Goal: Contribute content: Contribute content

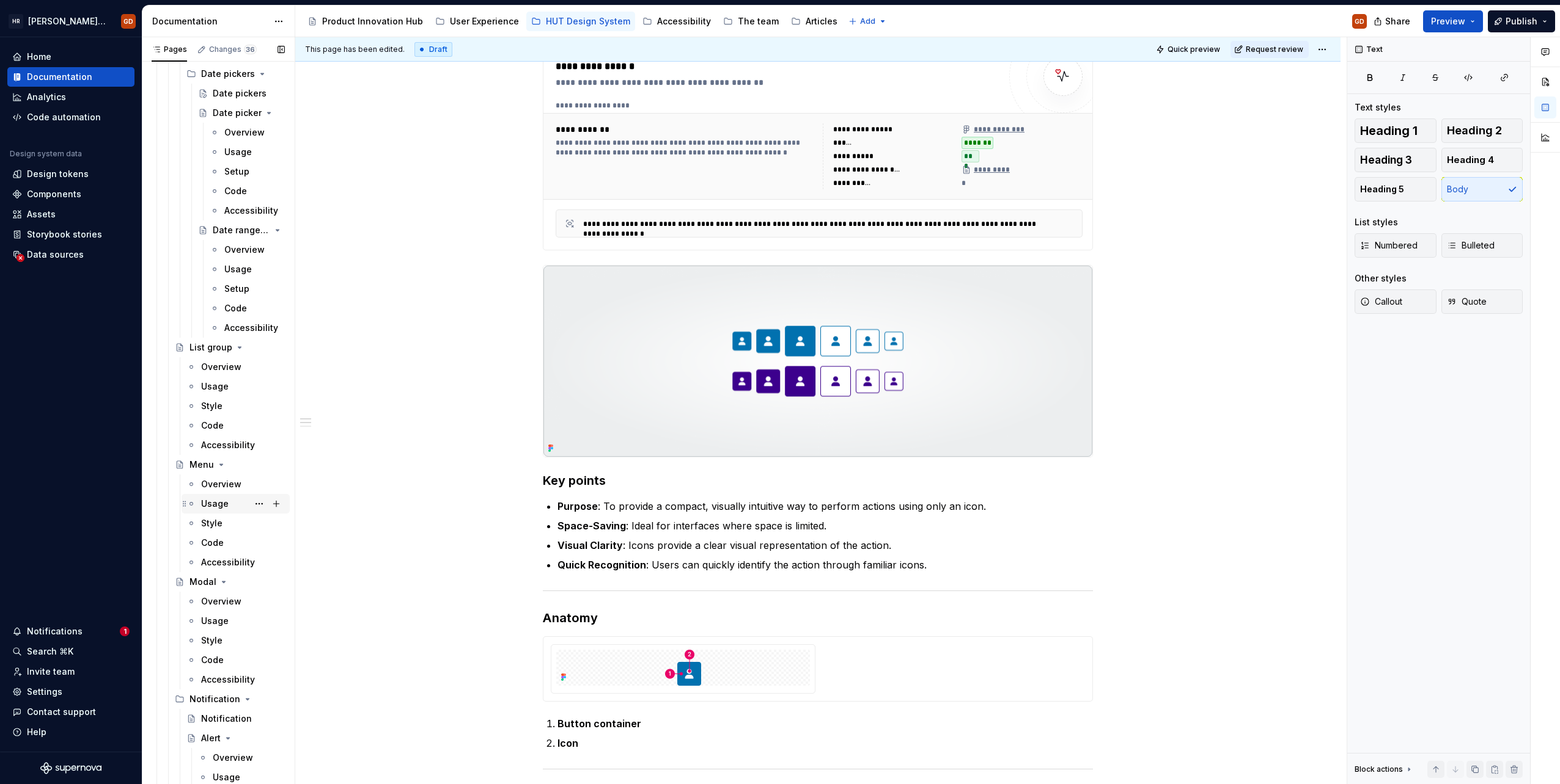
scroll to position [5009, 0]
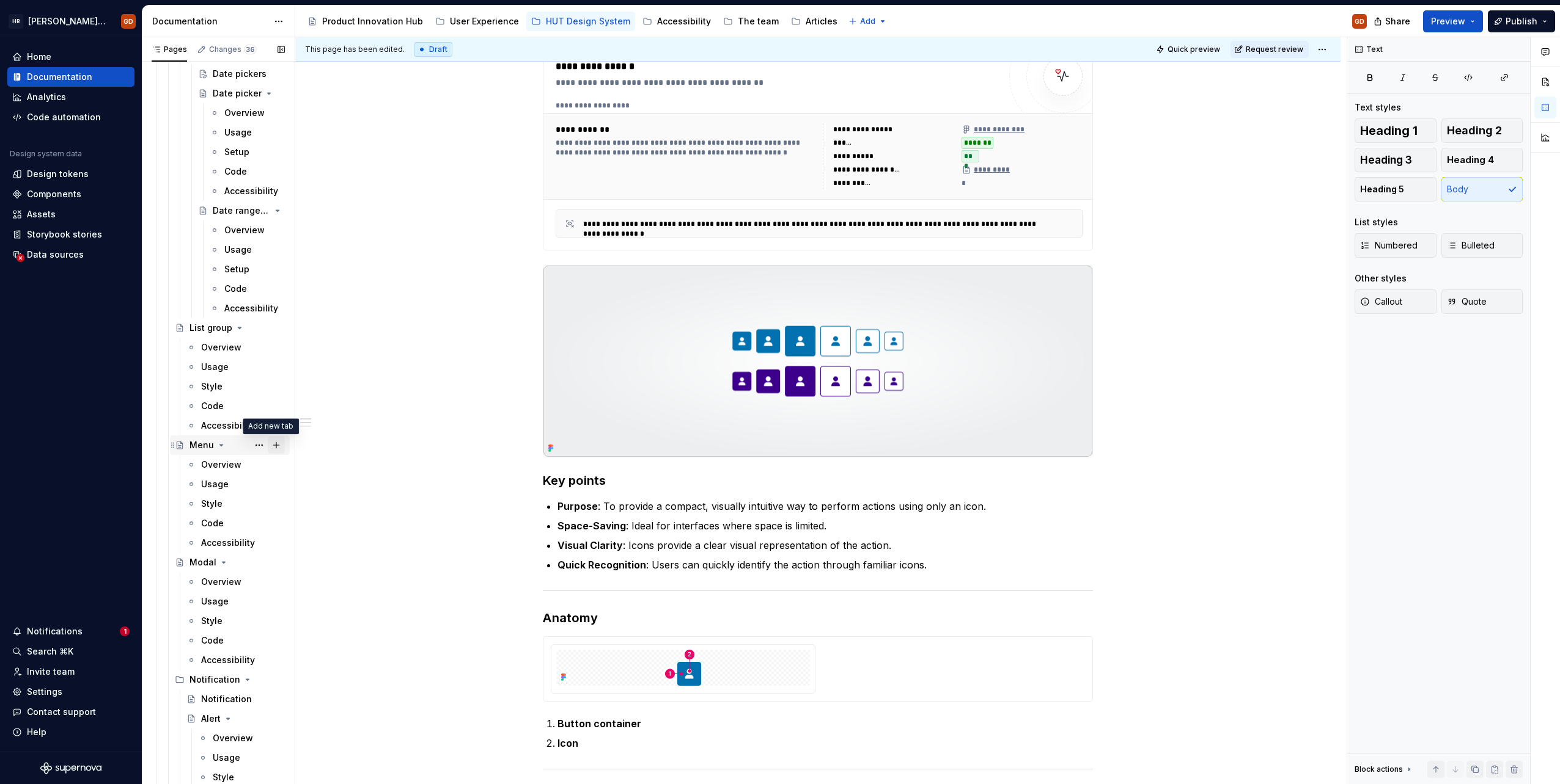
click at [273, 449] on button "Page tree" at bounding box center [276, 445] width 17 height 17
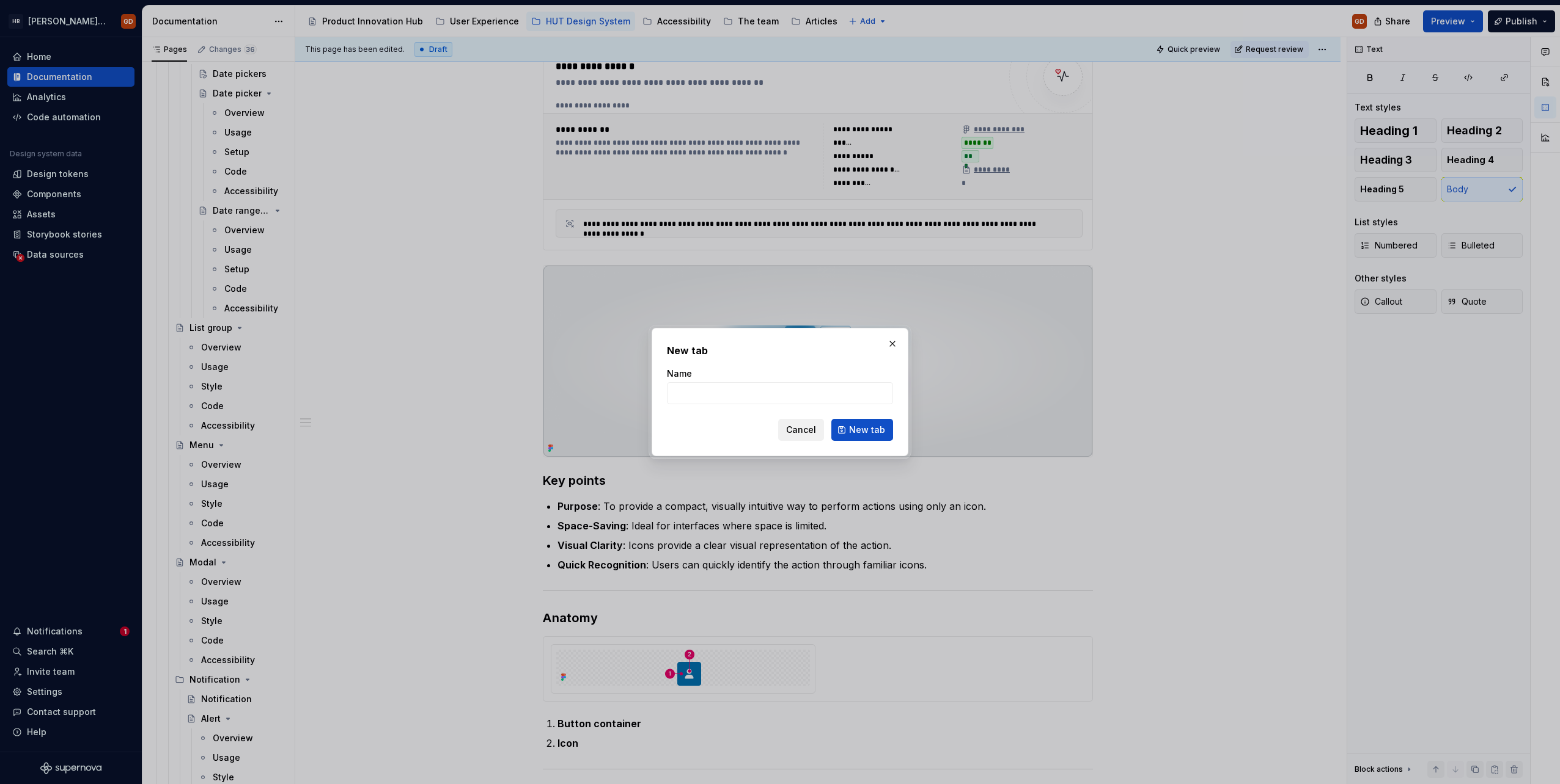
click at [798, 430] on span "Cancel" at bounding box center [801, 430] width 30 height 12
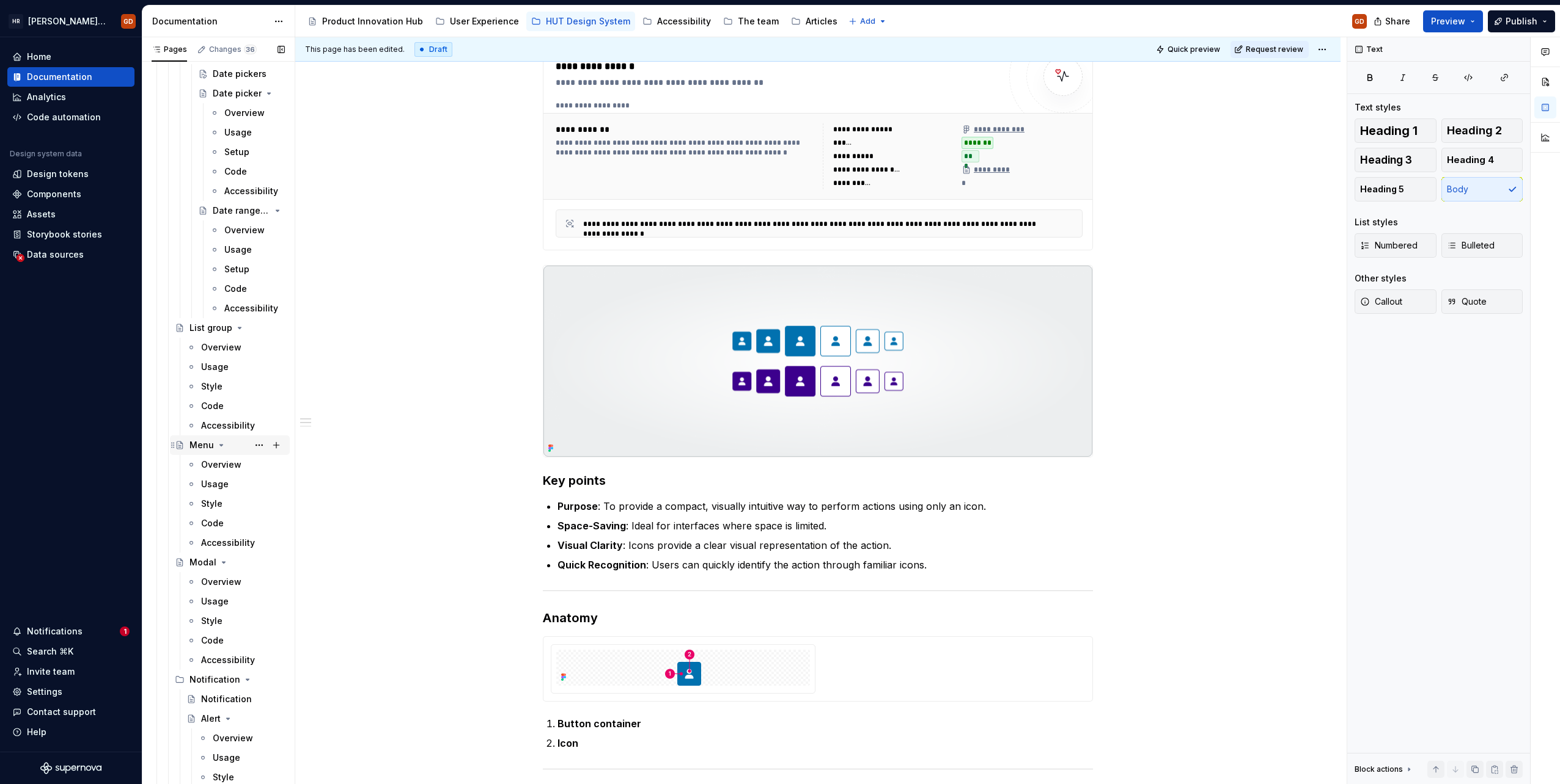
drag, startPoint x: 201, startPoint y: 442, endPoint x: 181, endPoint y: 446, distance: 20.4
click at [181, 446] on icon "Page tree" at bounding box center [179, 445] width 10 height 10
click at [253, 446] on button "Page tree" at bounding box center [259, 445] width 17 height 17
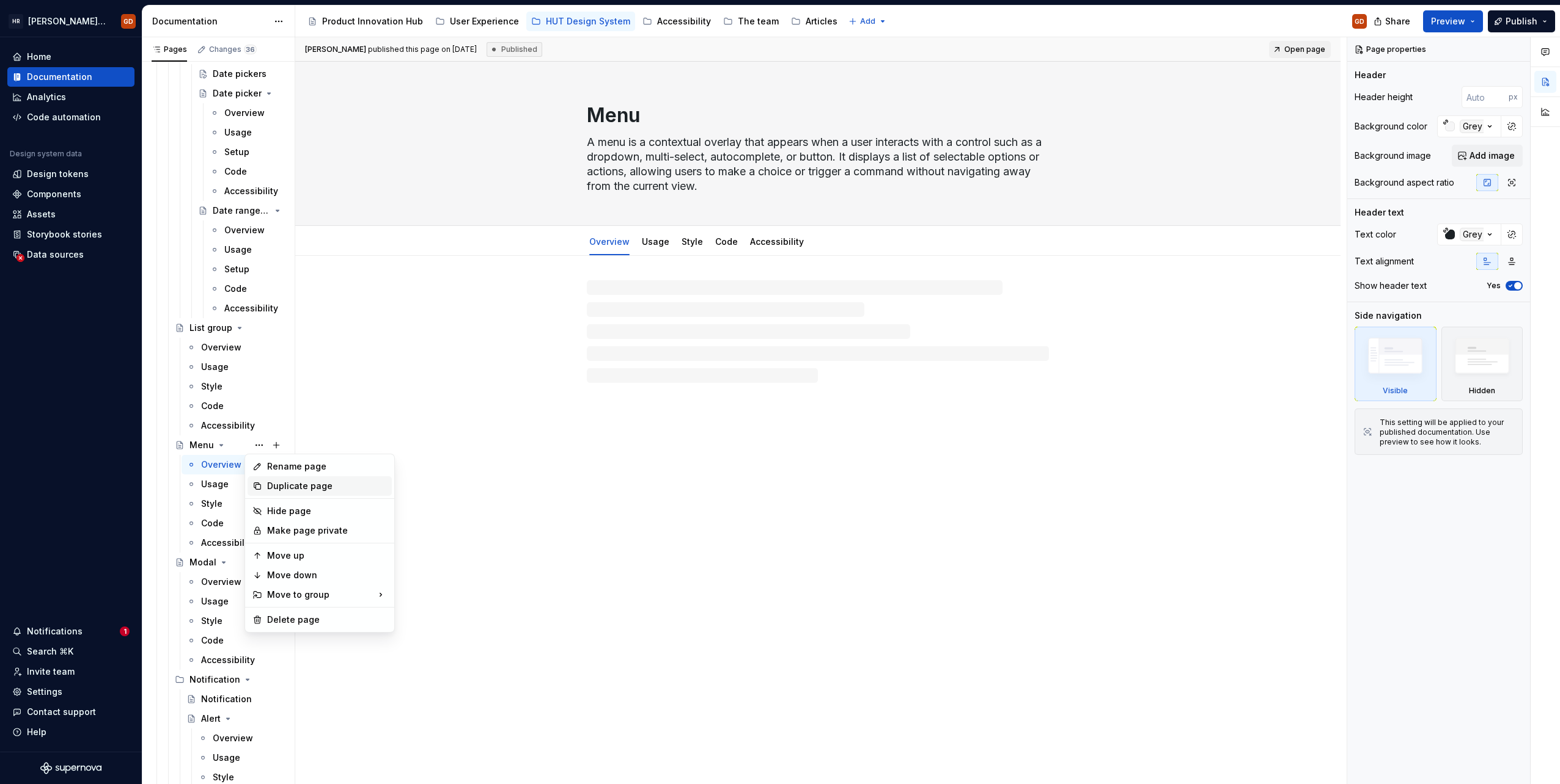
click at [293, 485] on div "Duplicate page" at bounding box center [327, 486] width 120 height 12
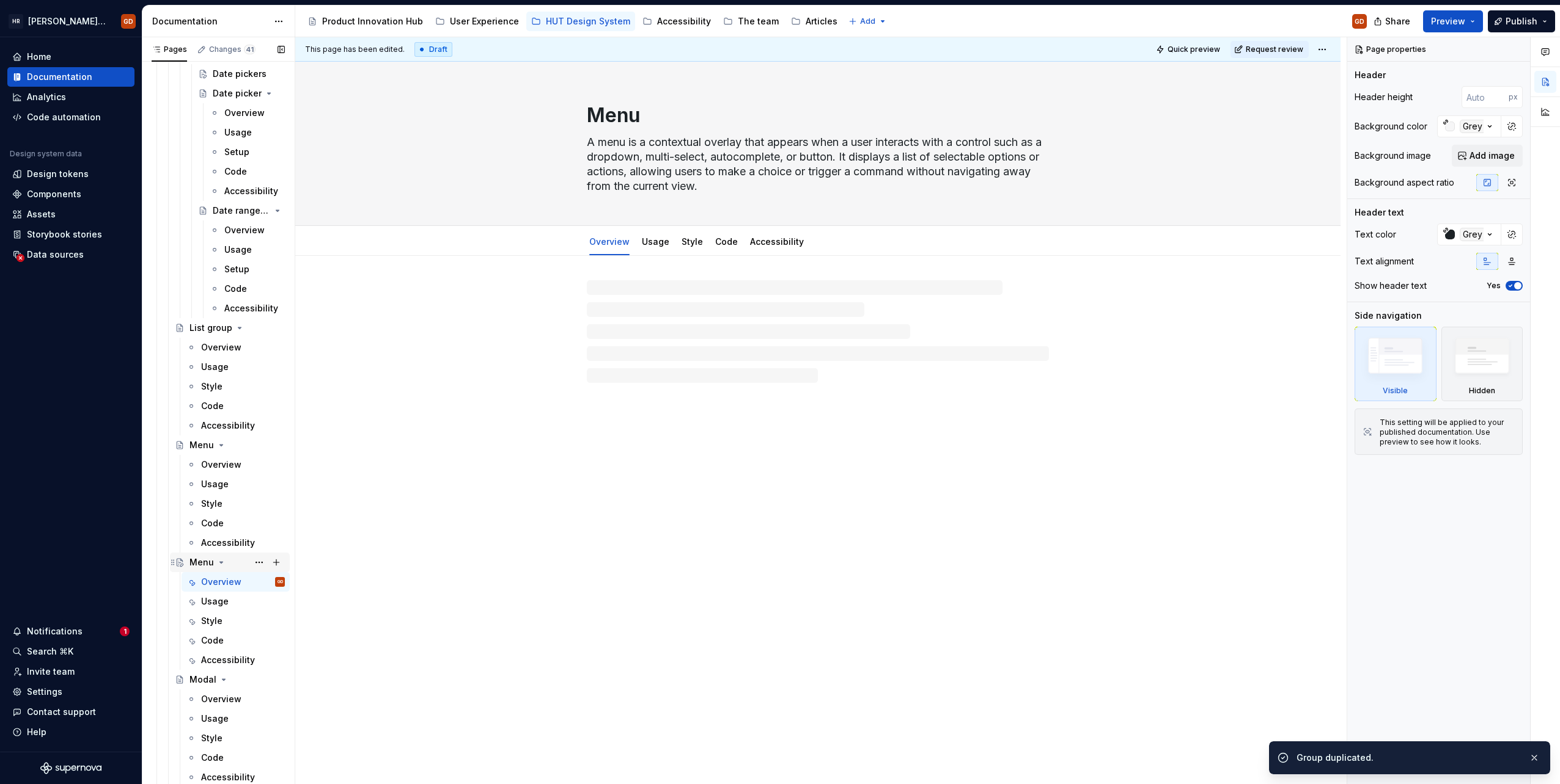
click at [202, 564] on div "Menu" at bounding box center [201, 563] width 25 height 12
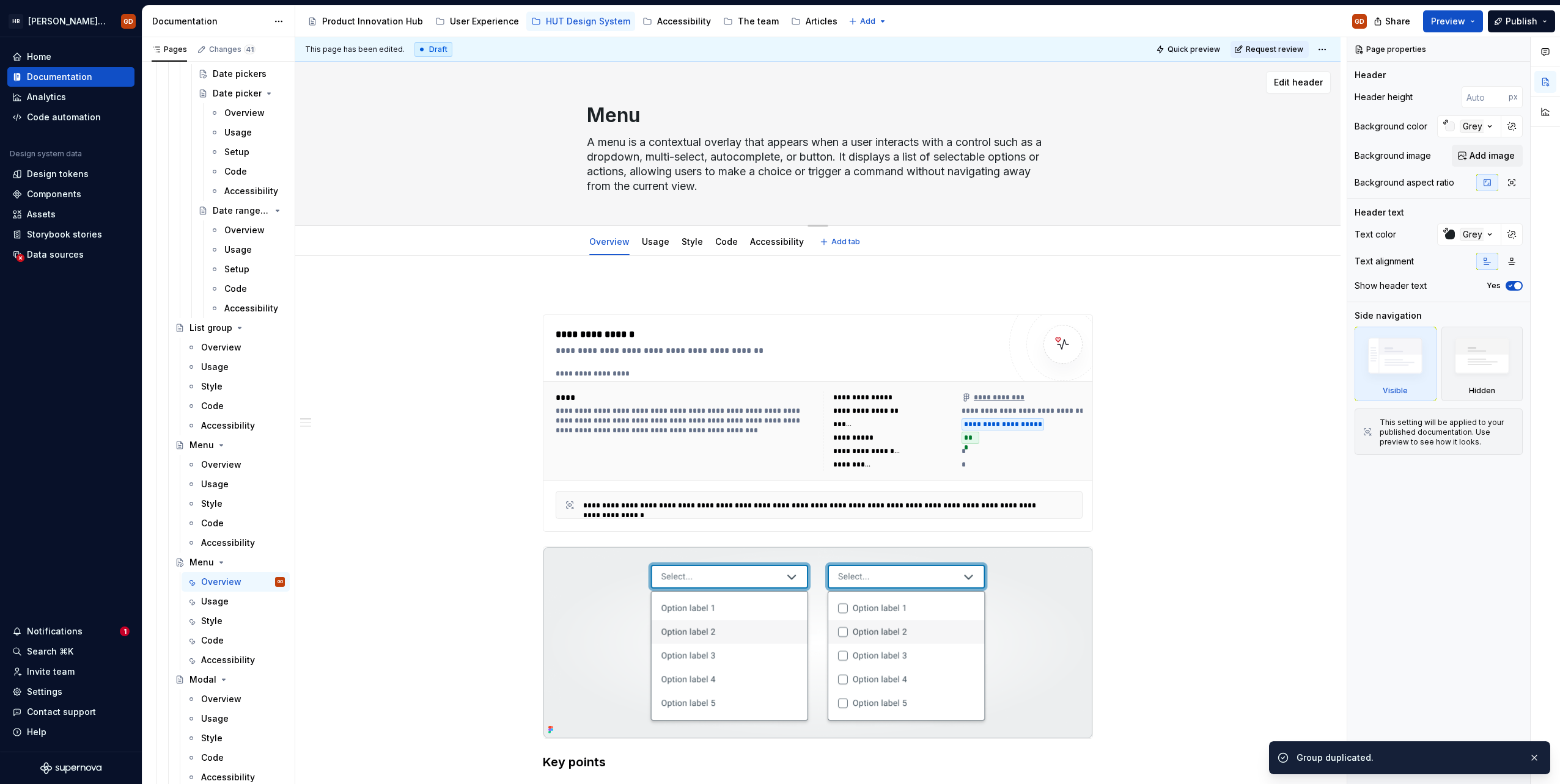
click at [655, 120] on textarea "Menu" at bounding box center [816, 115] width 462 height 29
type textarea "*"
type textarea "Menu c"
type textarea "*"
type textarea "Menu ca"
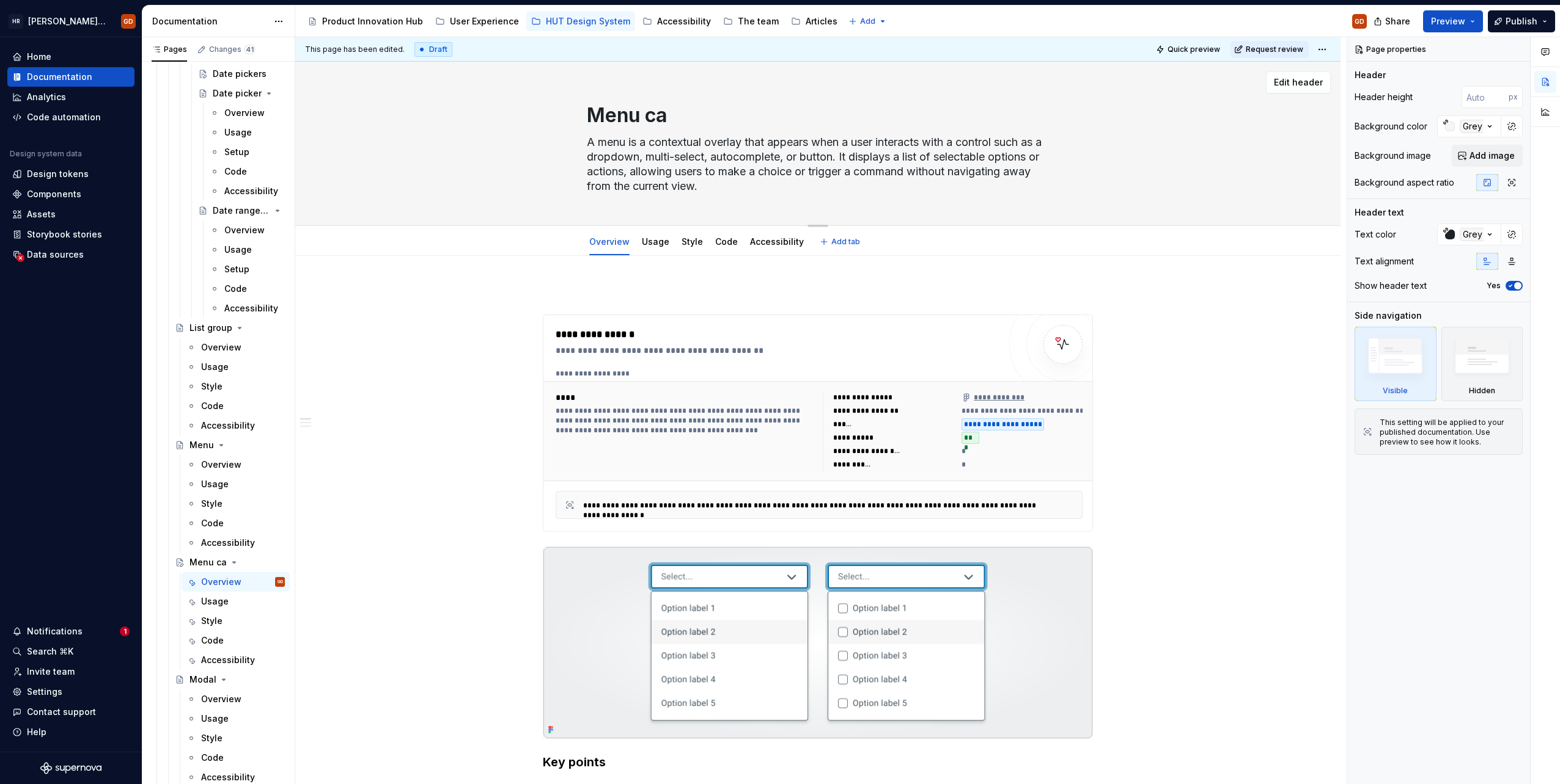
type textarea "*"
type textarea "Menu car"
type textarea "*"
type textarea "Menu card"
click at [649, 121] on textarea "Menu card" at bounding box center [816, 115] width 462 height 29
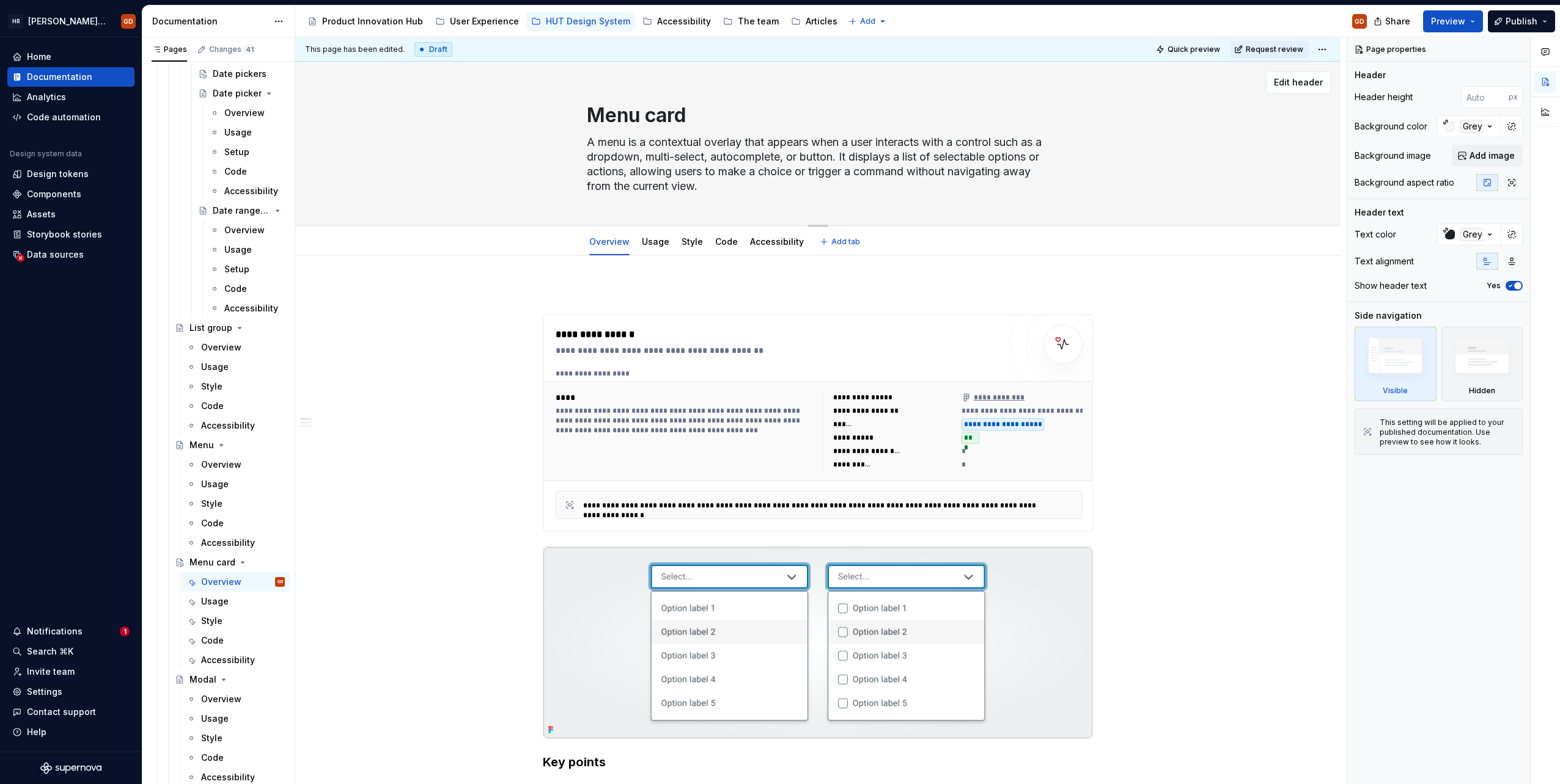
type textarea "*"
type textarea "Menu Card"
type textarea "*"
type textarea "Menu Card"
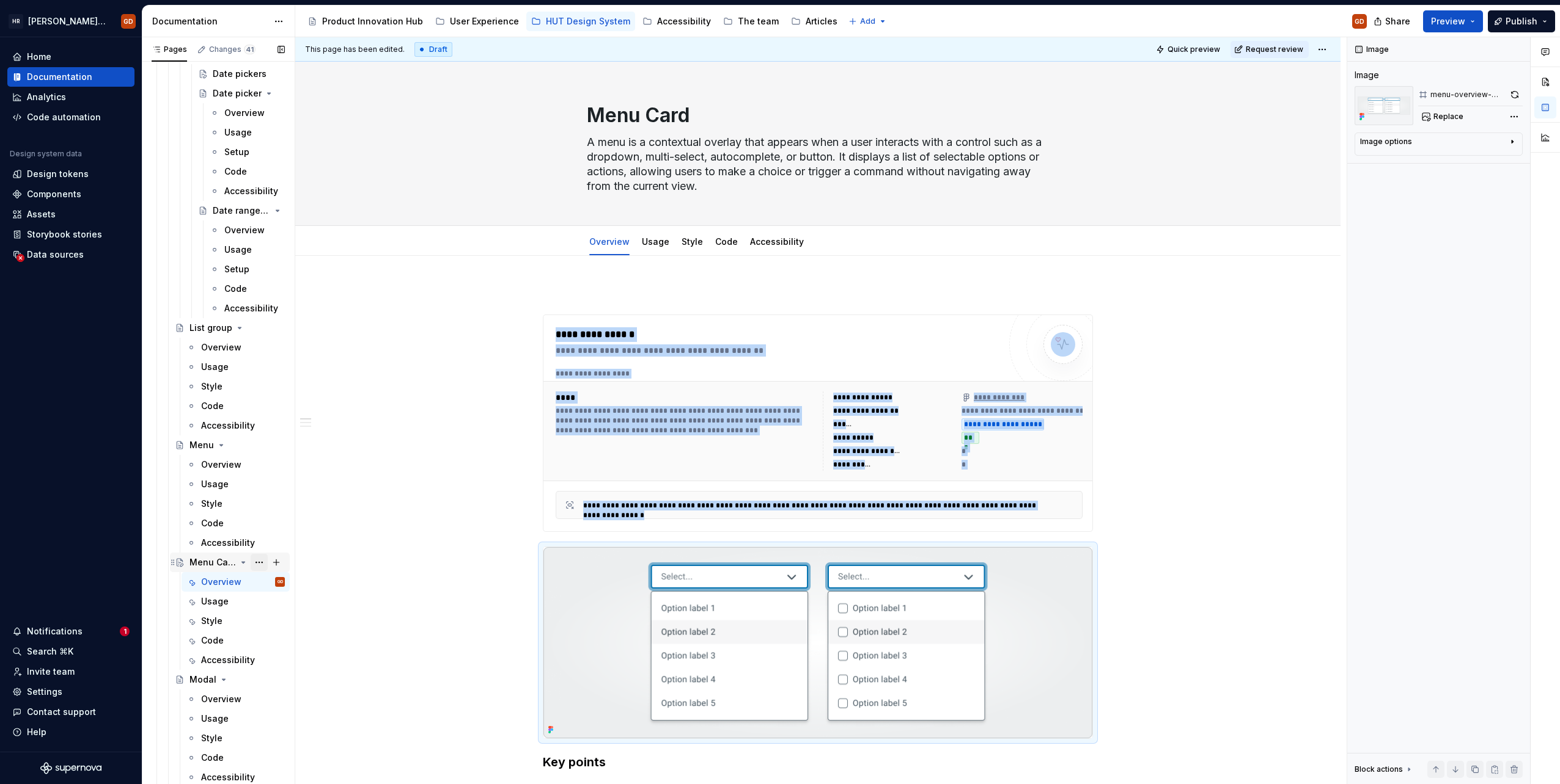
click at [253, 562] on button "Page tree" at bounding box center [259, 562] width 17 height 17
click at [291, 603] on div "Duplicate page" at bounding box center [327, 604] width 120 height 12
click at [239, 677] on icon "Page tree" at bounding box center [243, 680] width 10 height 10
click at [208, 683] on div "Menu Card" at bounding box center [213, 680] width 46 height 12
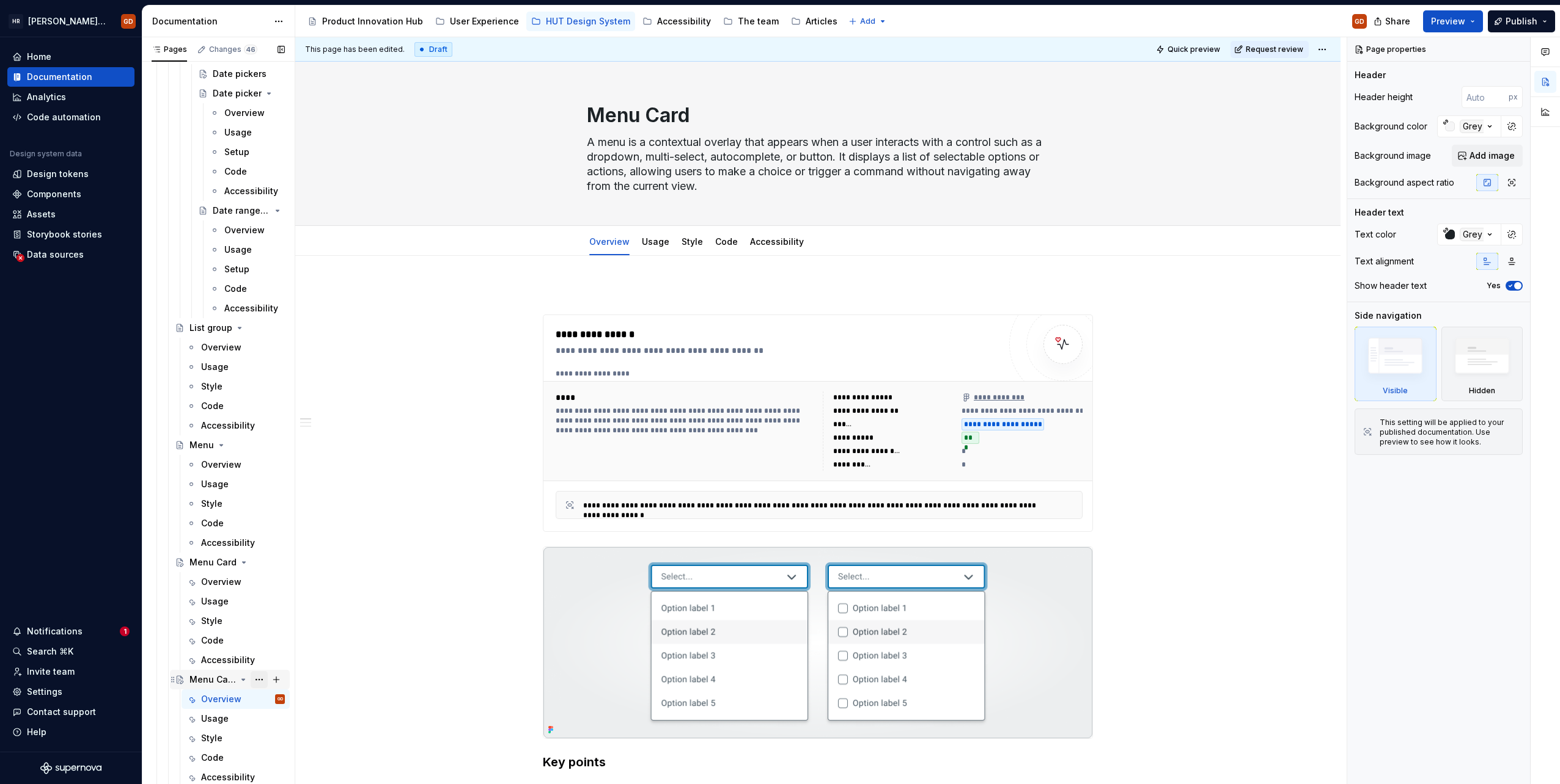
click at [254, 679] on button "Page tree" at bounding box center [259, 680] width 17 height 17
click at [325, 765] on div "Delete page" at bounding box center [327, 766] width 120 height 12
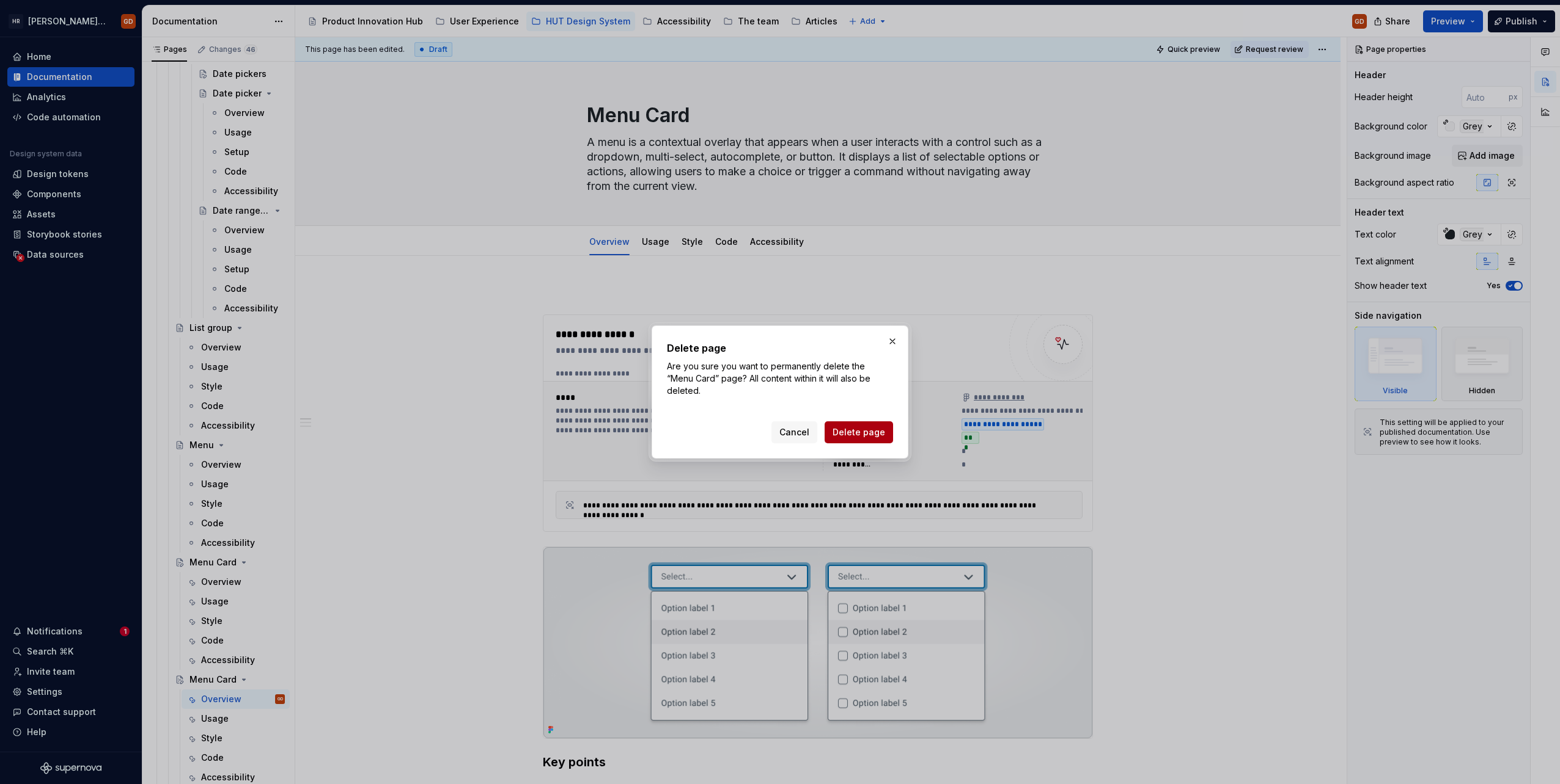
click at [868, 426] on span "Delete page" at bounding box center [858, 432] width 52 height 12
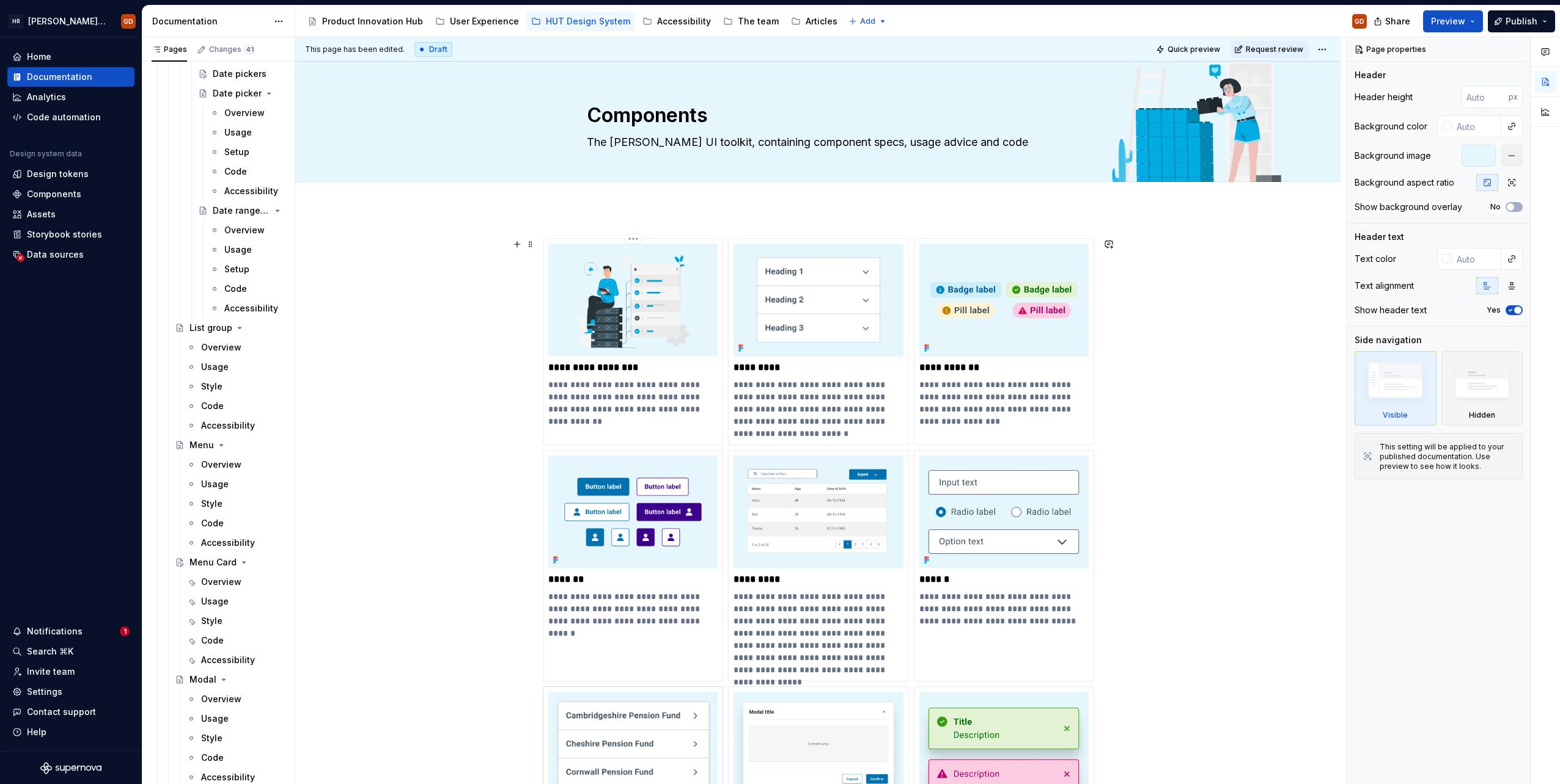
scroll to position [244, 0]
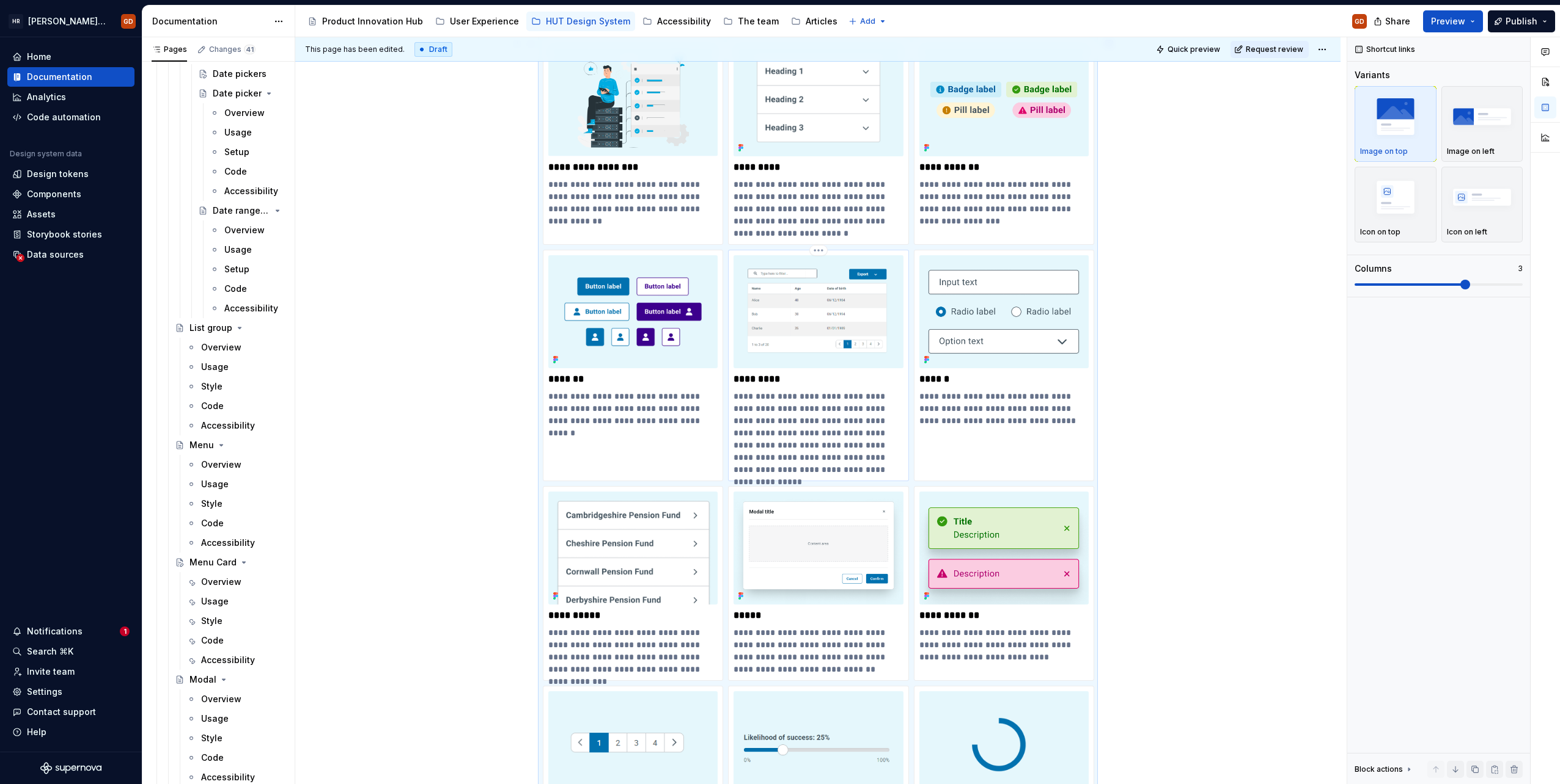
scroll to position [384, 0]
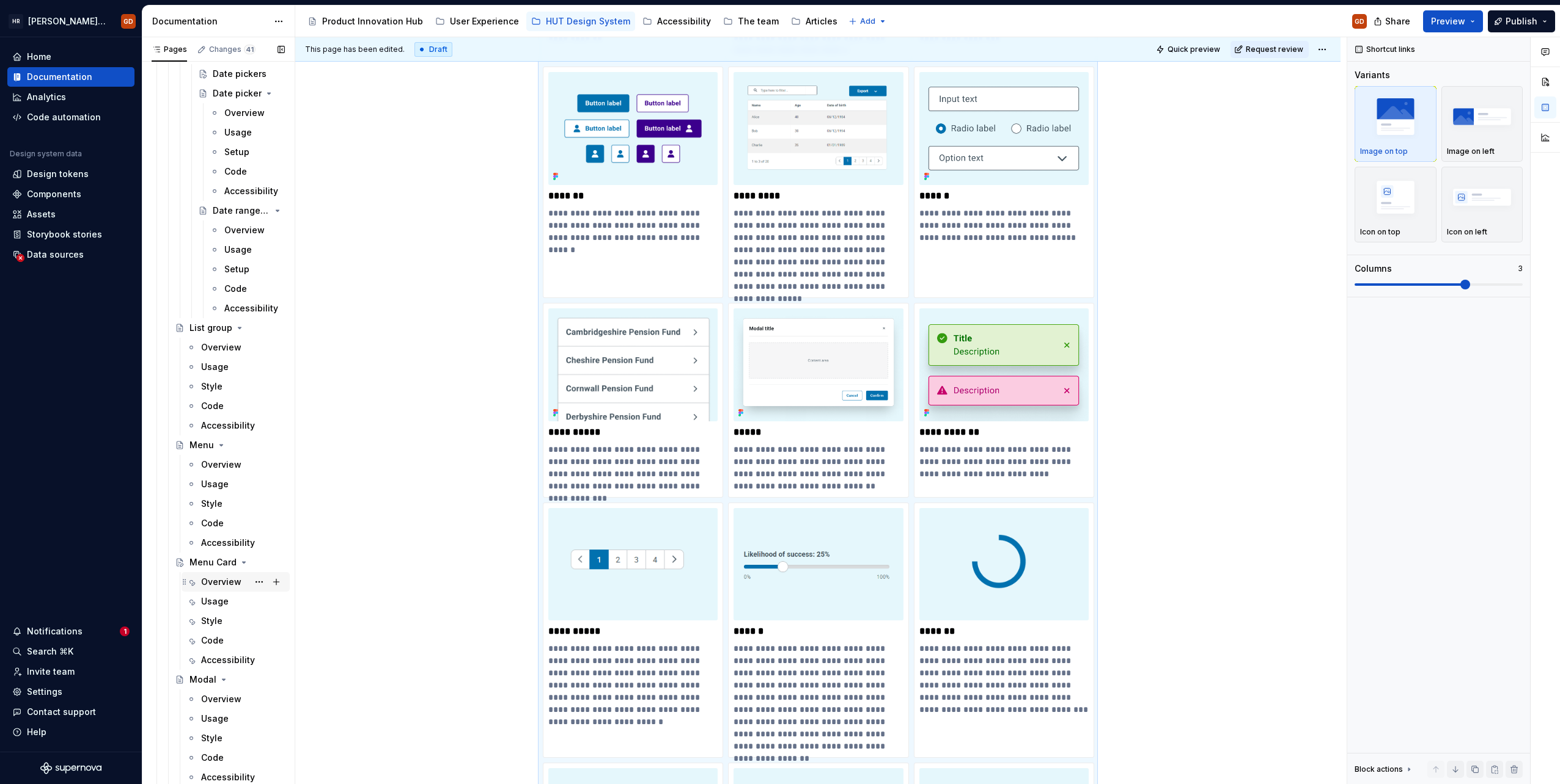
click at [221, 579] on div "Overview" at bounding box center [221, 582] width 40 height 12
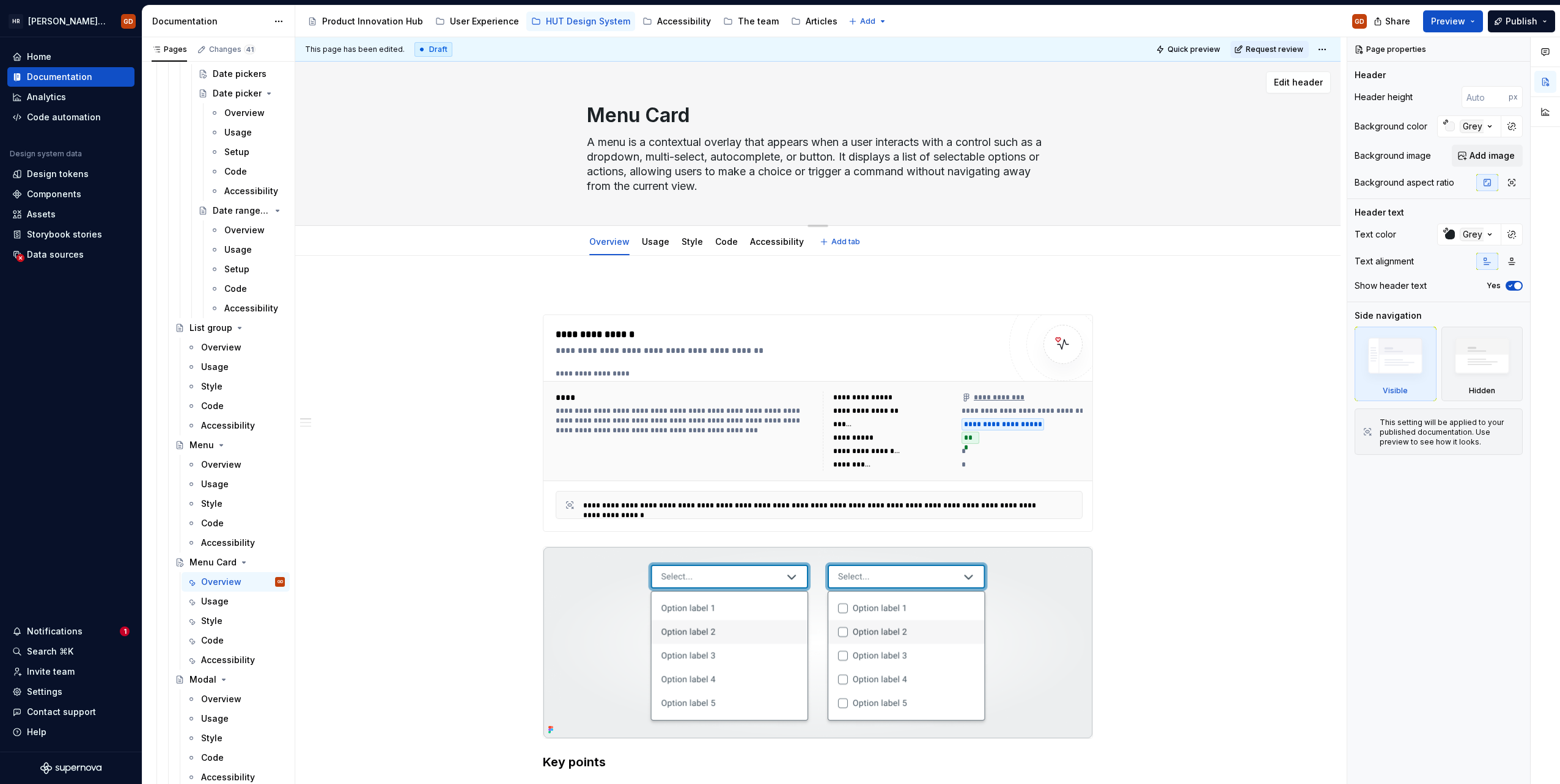
click at [735, 184] on textarea "A menu is a contextual overlay that appears when a user interacts with a contro…" at bounding box center [816, 164] width 462 height 63
paste textarea "card is a navigational UI element used to guide users to key areas within a das…"
type textarea "*"
type textarea "A menu card is a navigational UI element used to guide users to key areas withi…"
drag, startPoint x: 1008, startPoint y: 141, endPoint x: 717, endPoint y: 155, distance: 291.3
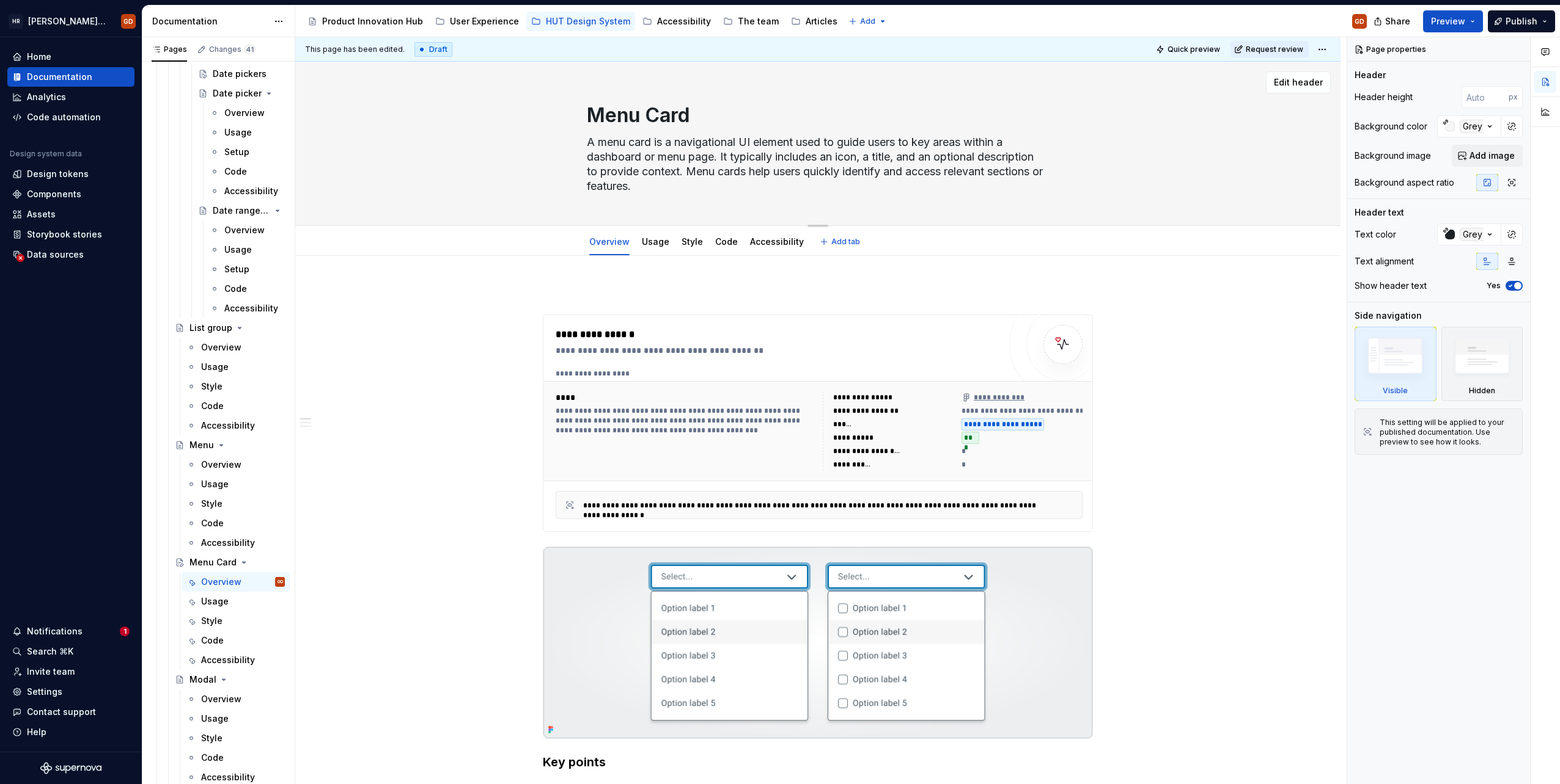
click at [717, 155] on textarea "A menu card is a navigational UI element used to guide users to key areas withi…" at bounding box center [816, 164] width 462 height 63
type textarea "*"
type textarea "A menu card is a navigational UI element used to guide users to key areas withi…"
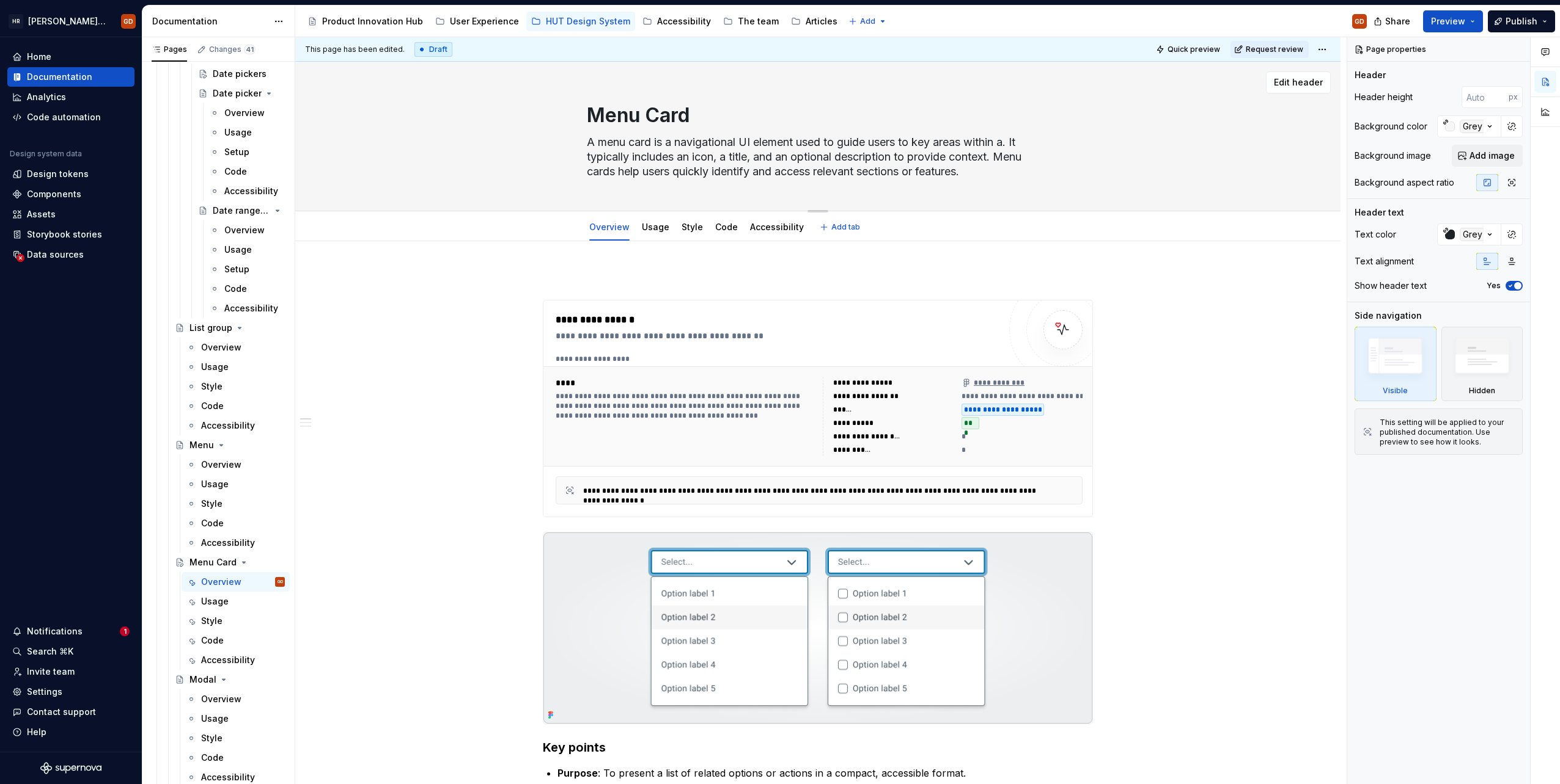
type textarea "*"
type textarea "A menu card is a navigational UI element used to guide users to key areas withi…"
type textarea "*"
type textarea "A menu card is a navigational UI element used to guide users to key areas withi…"
type textarea "*"
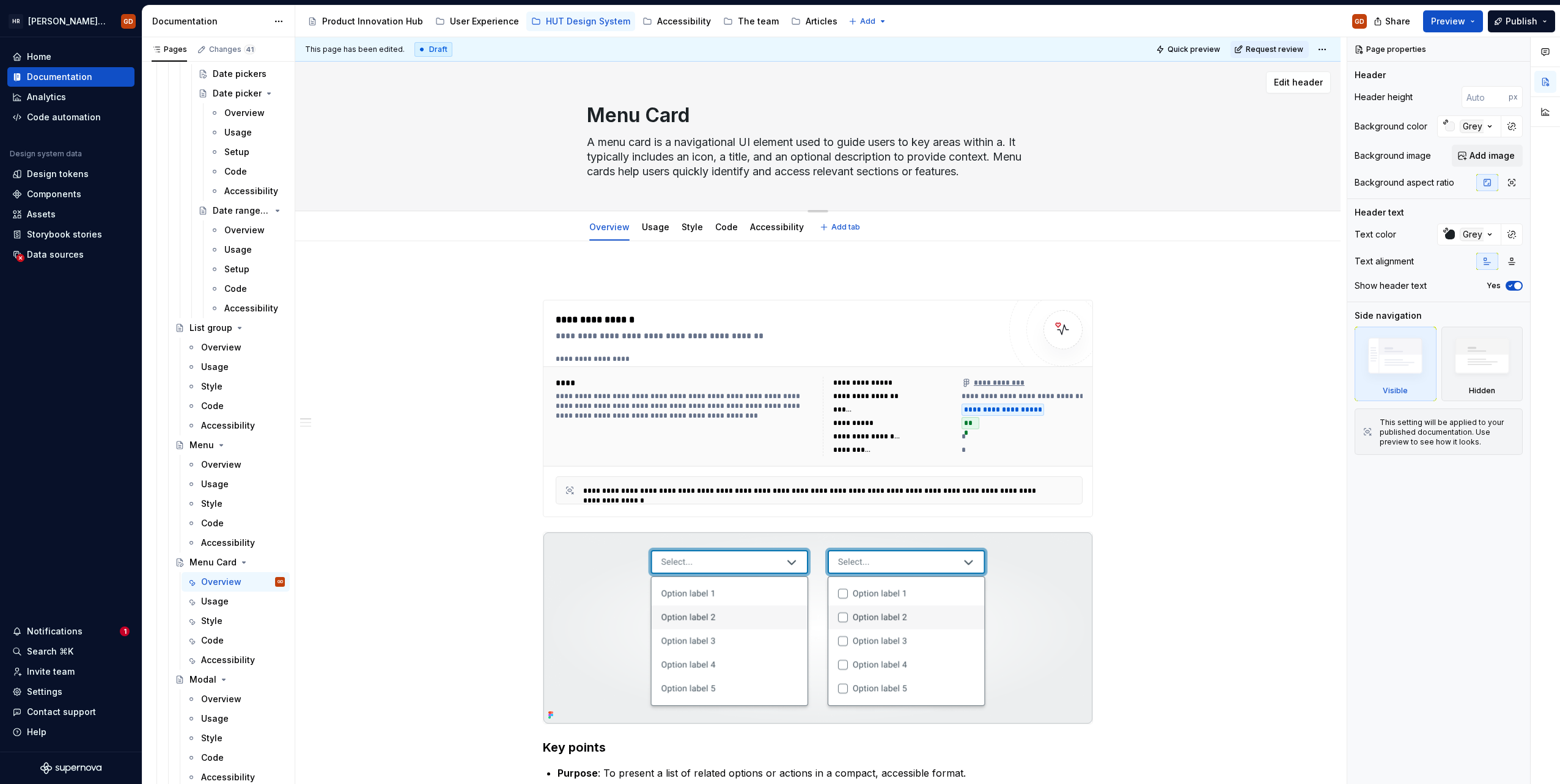
type textarea "A menu card is a navigational UI element used to guide users to key areas withi…"
type textarea "*"
type textarea "A menu card is a navigational UI element used to guide users to key areas withi…"
type textarea "*"
type textarea "A menu card is a navigational UI element used to guide users to key areas withi…"
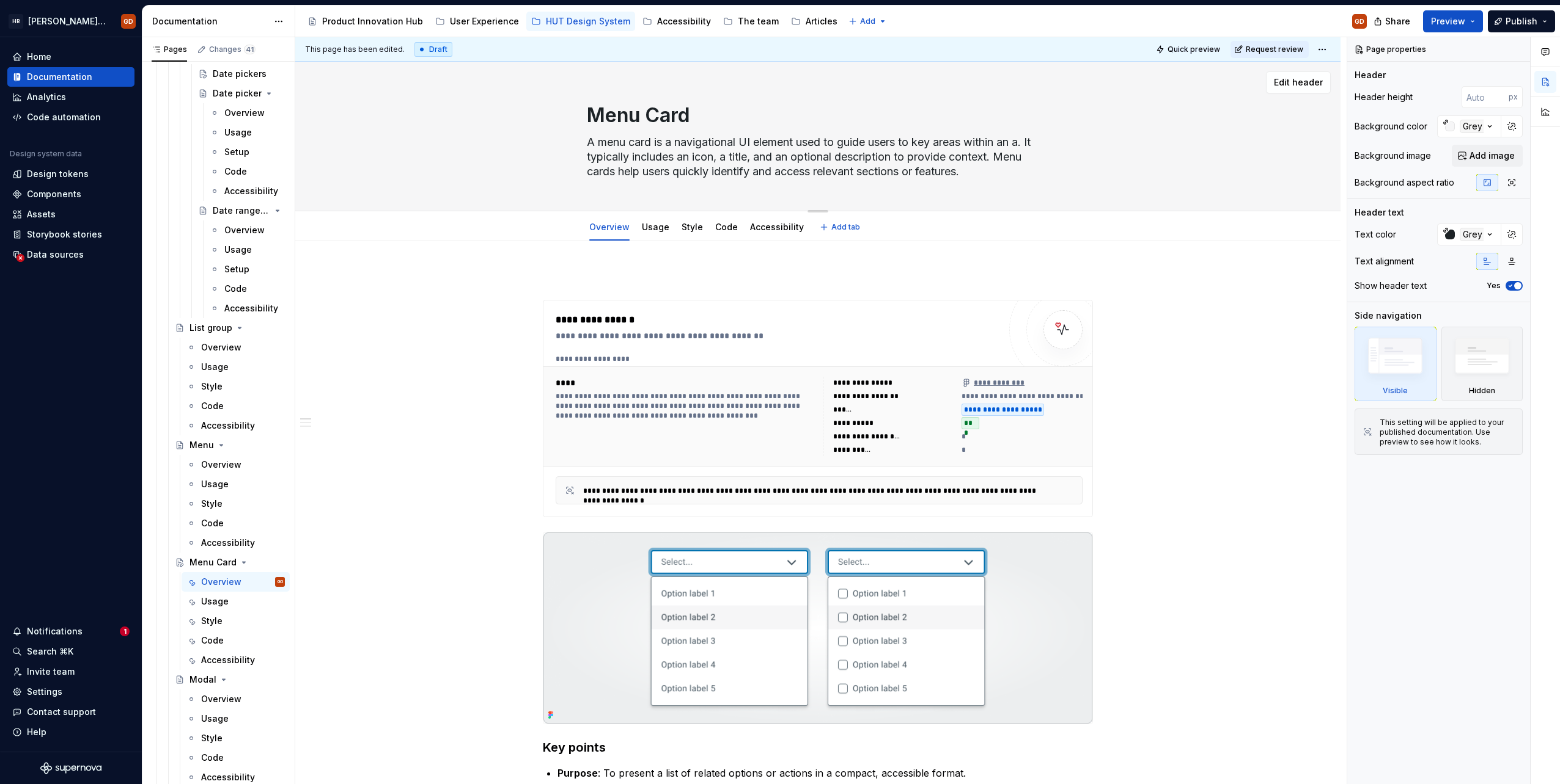
type textarea "*"
type textarea "A menu card is a navigational UI element used to guide users to key areas withi…"
type textarea "*"
type textarea "A menu card is a navigational UI element used to guide users to key areas withi…"
type textarea "*"
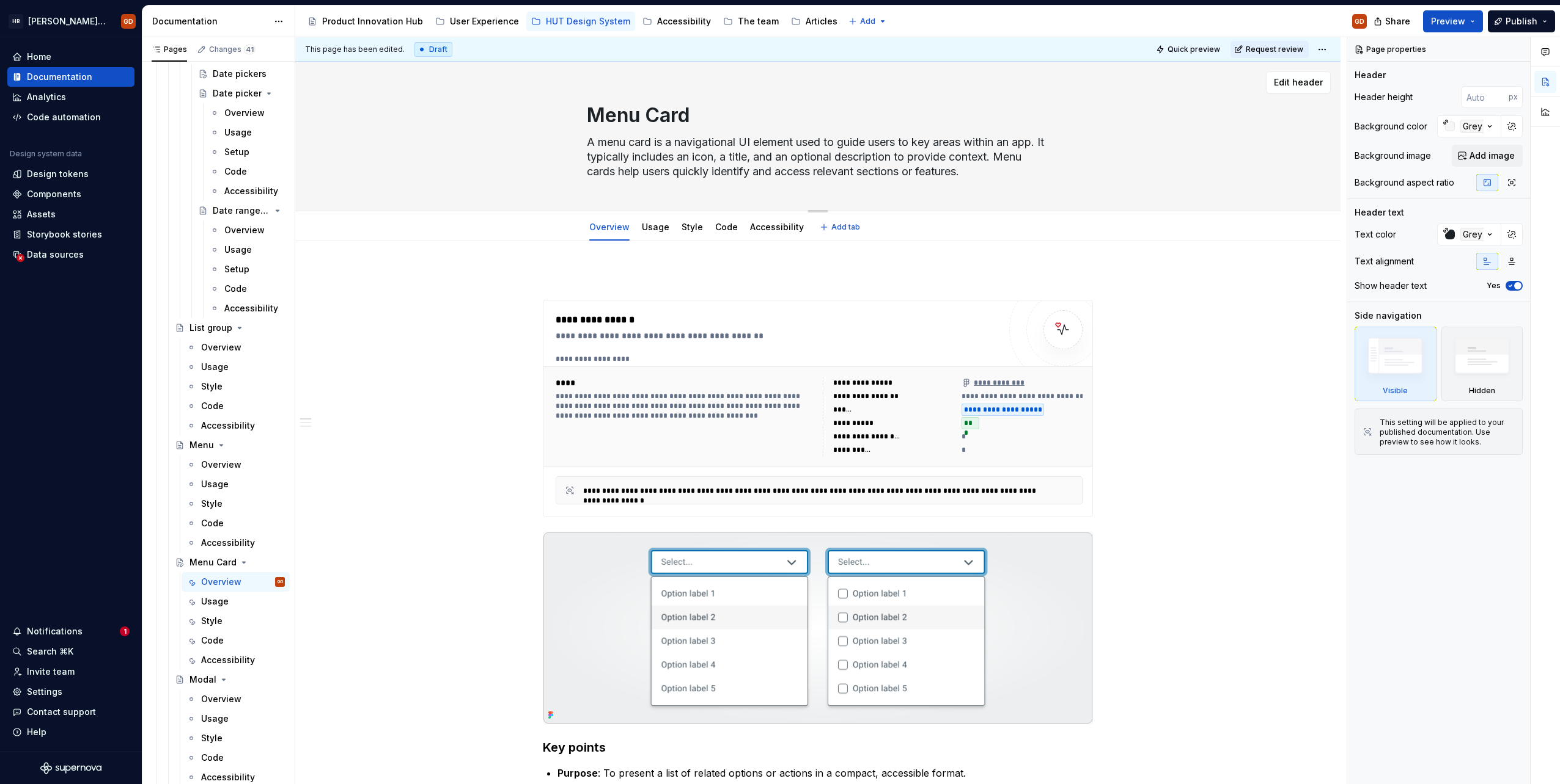
type textarea "A menu card is a navigational UI element used to guide users to key areas withi…"
type textarea "*"
type textarea "A menu card is a navigational UI element used to guide users to key areas withi…"
type textarea "*"
type textarea "A menu card is a navigational UI element used to guide users to key areas withi…"
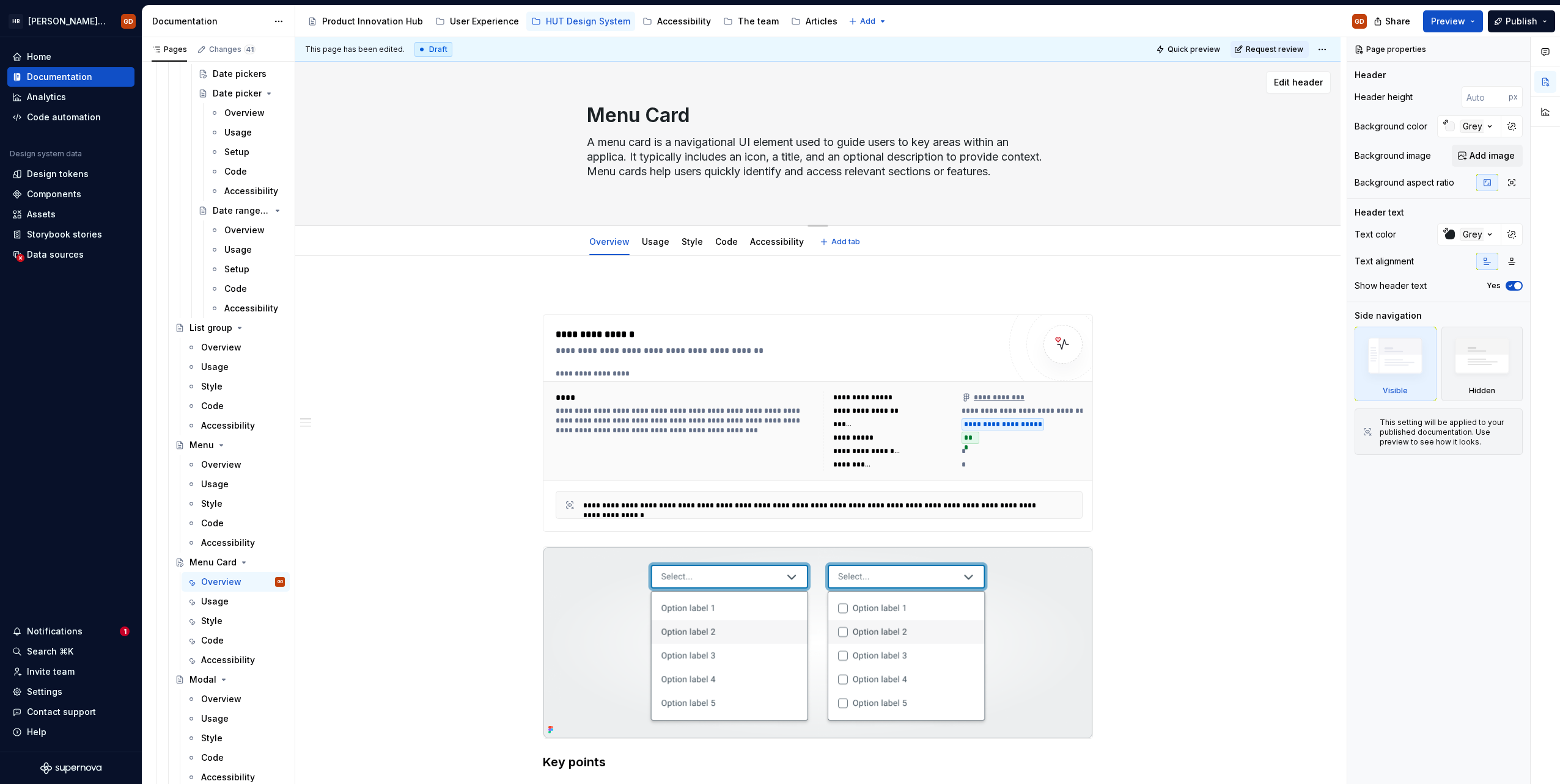
type textarea "*"
type textarea "A menu card is a navigational UI element used to guide users to key areas withi…"
type textarea "*"
type textarea "A menu card is a navigational UI element used to guide users to key areas withi…"
type textarea "*"
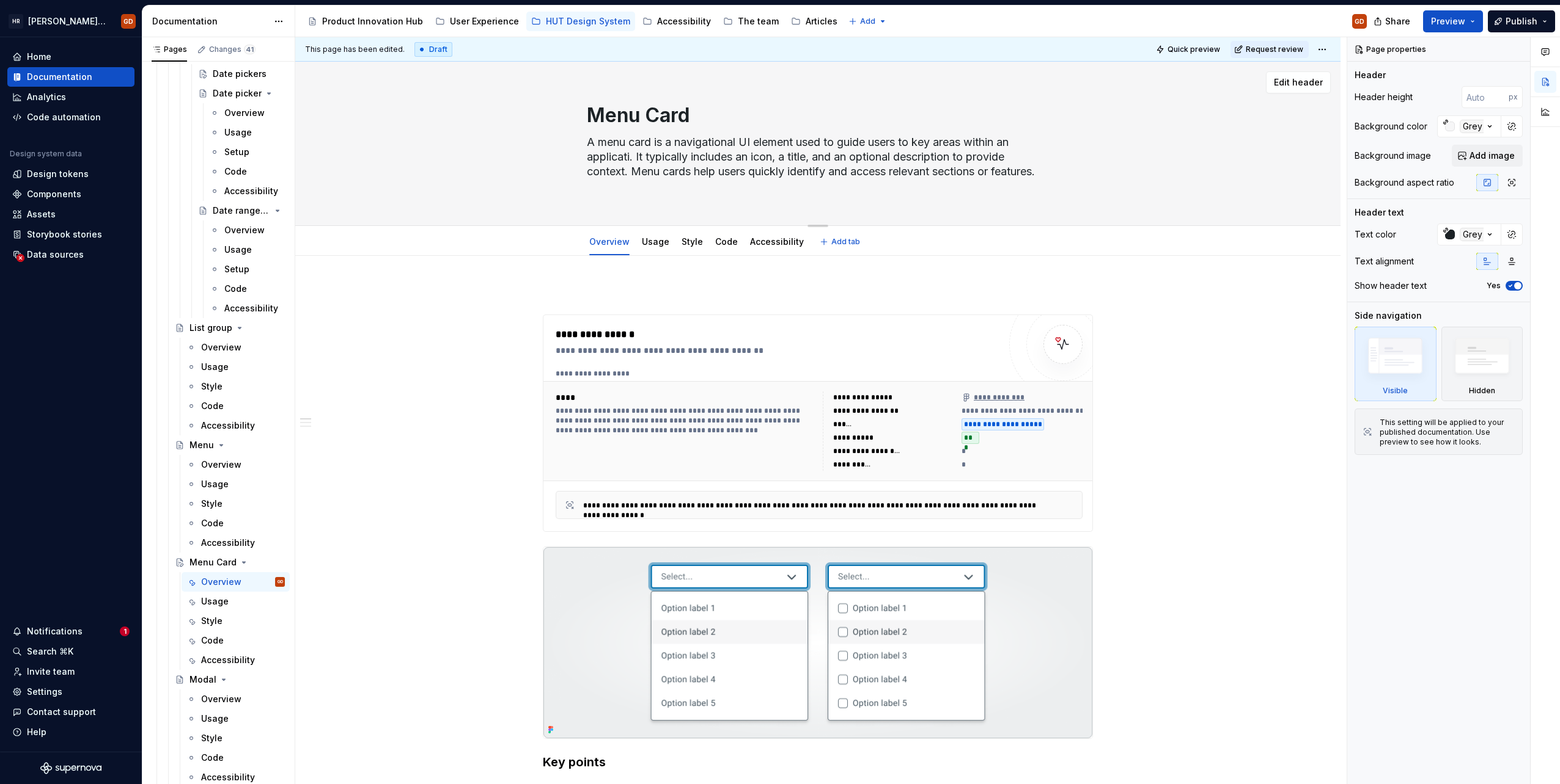
type textarea "A menu card is a navigational UI element used to guide users to key areas withi…"
type textarea "*"
type textarea "A menu card is a navigational UI element used to guide users to key areas withi…"
click at [737, 185] on textarea "A menu card is a navigational UI element used to guide users to key areas withi…" at bounding box center [816, 164] width 462 height 63
type textarea "*"
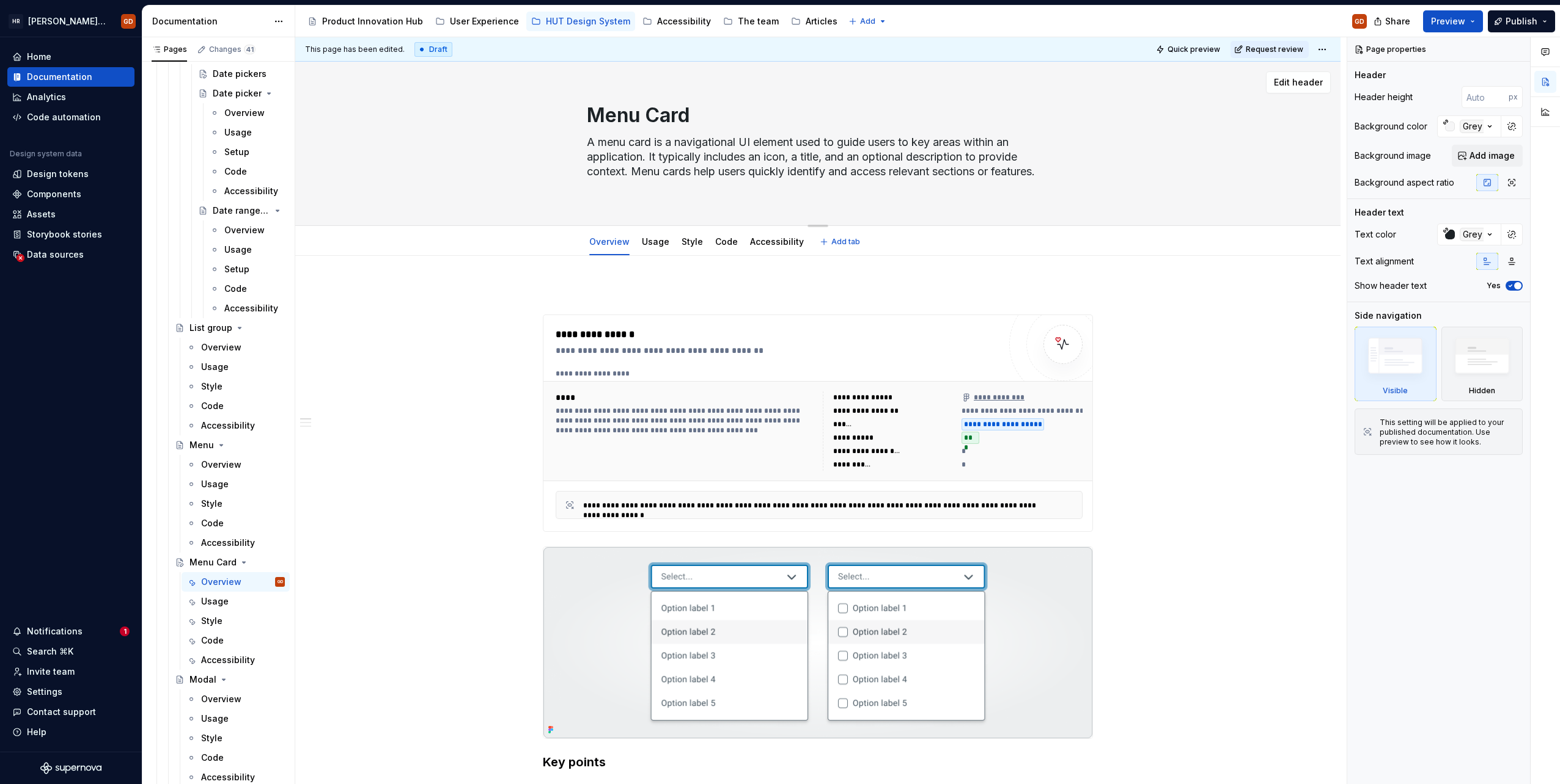
drag, startPoint x: 643, startPoint y: 157, endPoint x: 603, endPoint y: 153, distance: 40.2
click at [603, 153] on textarea "A menu card is a navigational UI element used to guide users to key areas withi…" at bounding box center [816, 164] width 462 height 63
type textarea "A menu card is a navigational UI element used to guide users to key areas withi…"
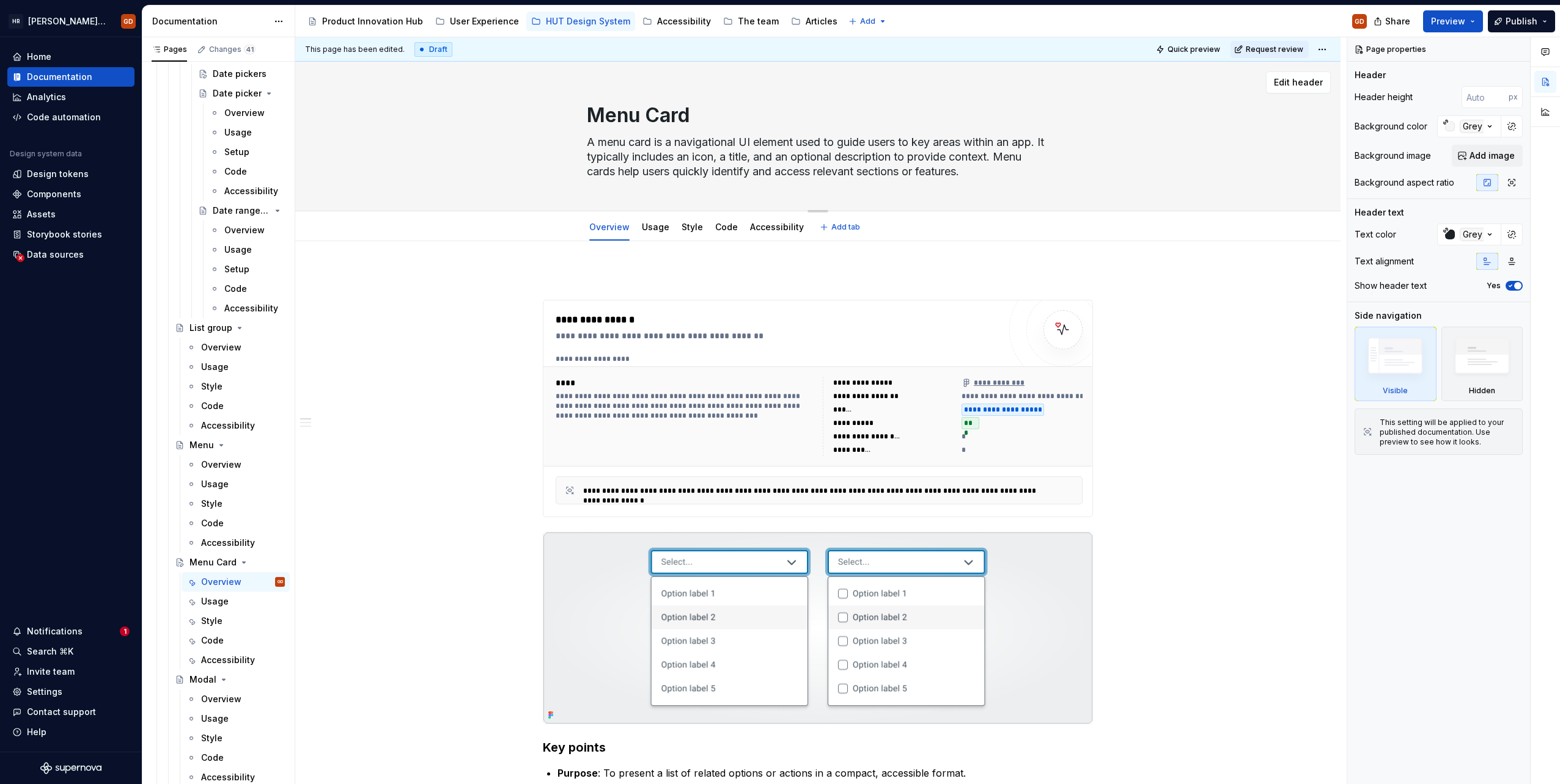
click at [726, 178] on textarea "A menu card is a navigational UI element used to guide users to key areas withi…" at bounding box center [816, 157] width 462 height 49
type textarea "*"
type textarea "A menu card is a navigational UI element used to guide users to key areas withi…"
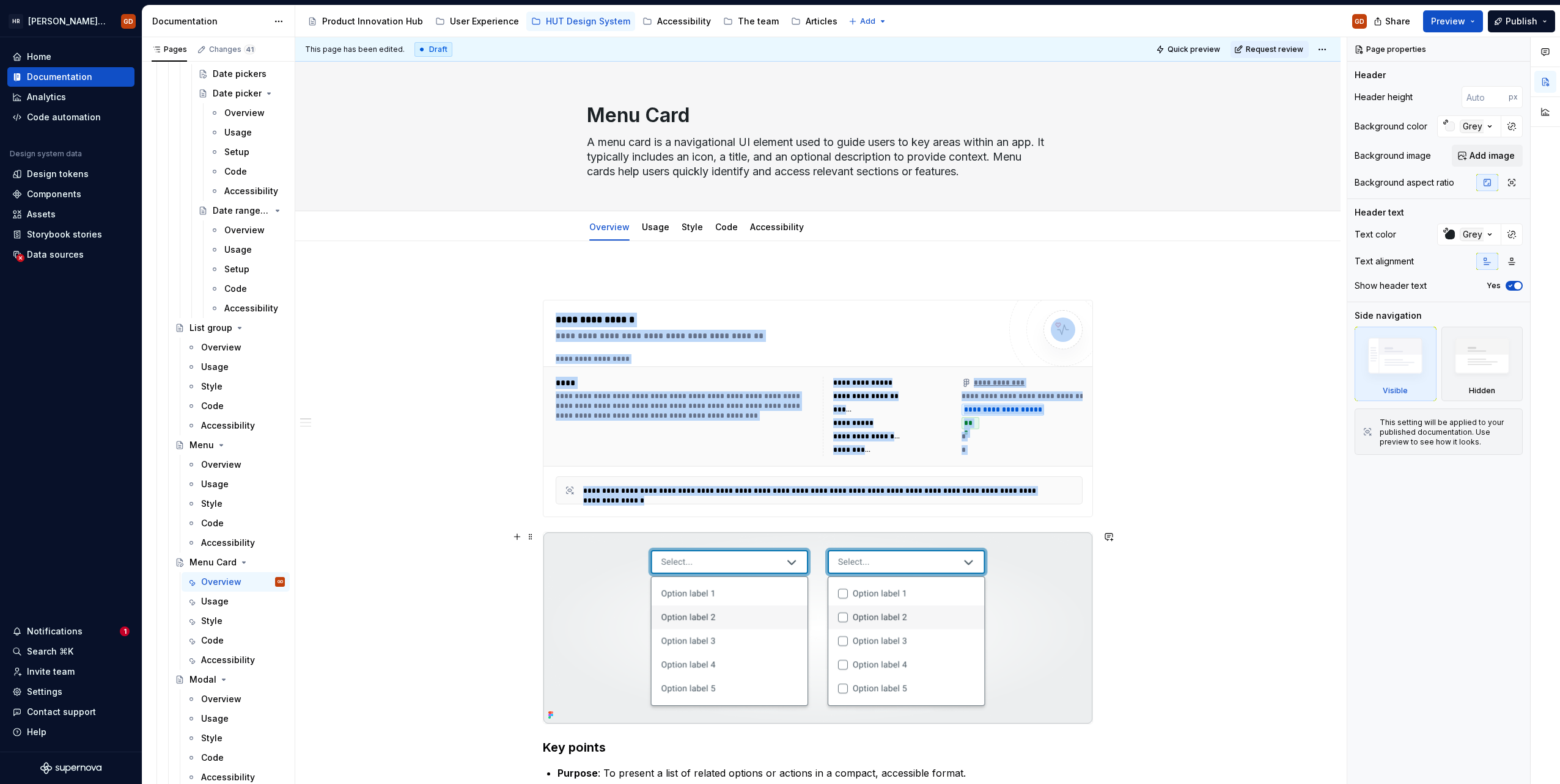
click at [948, 577] on img at bounding box center [818, 628] width 549 height 192
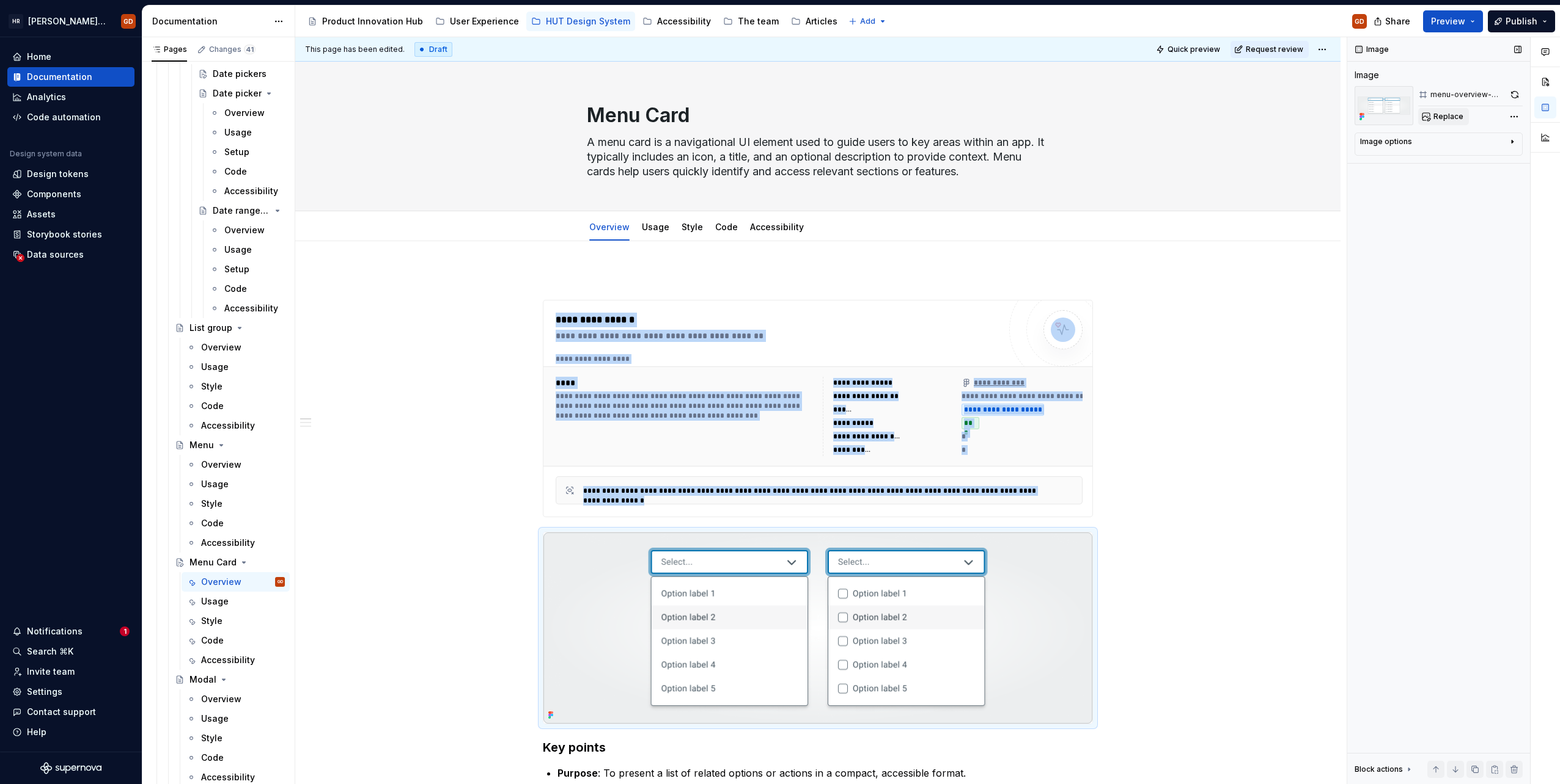
click at [1465, 115] on button "Replace" at bounding box center [1444, 116] width 51 height 17
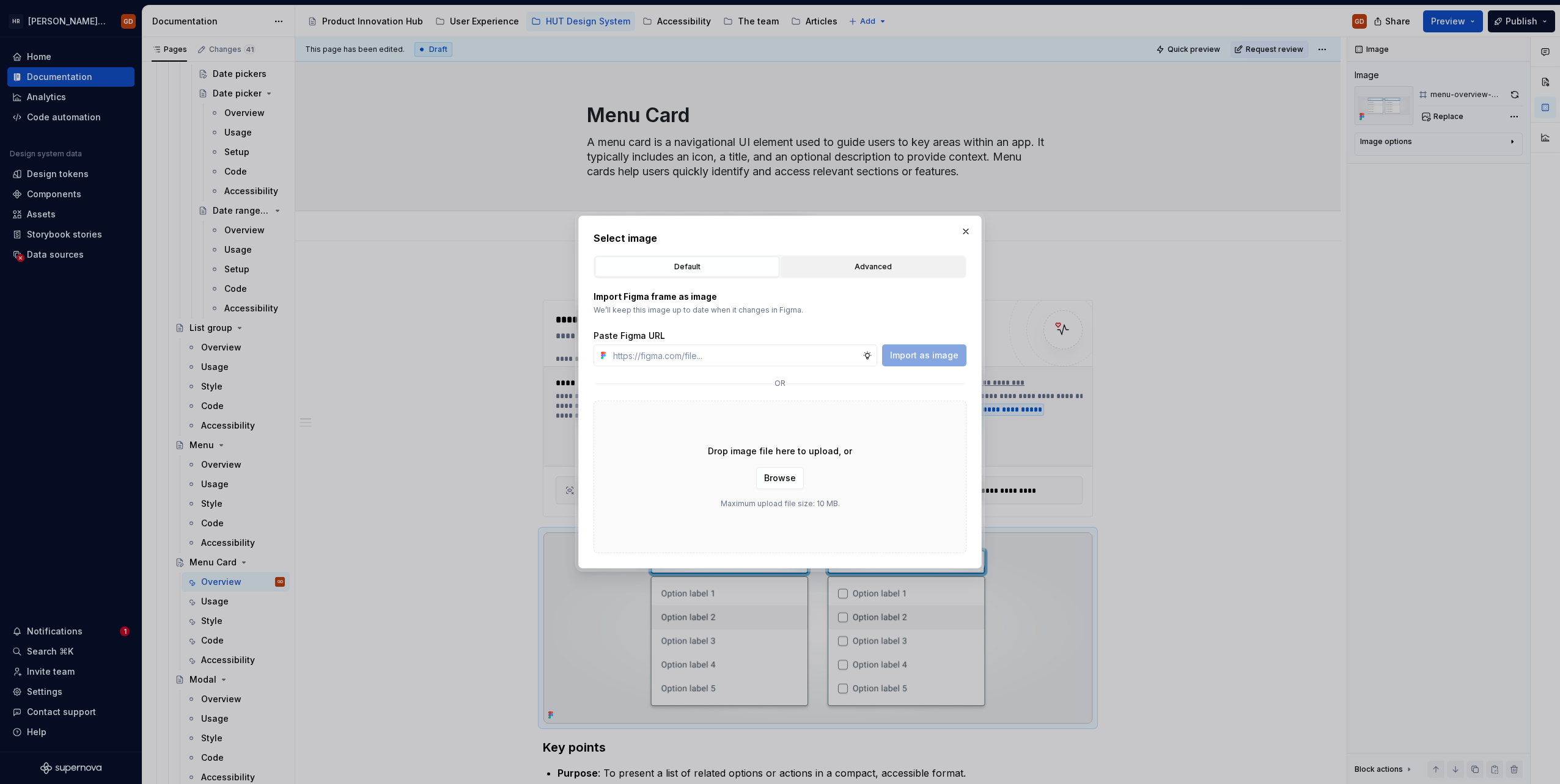
click at [872, 271] on div "Advanced" at bounding box center [872, 267] width 176 height 12
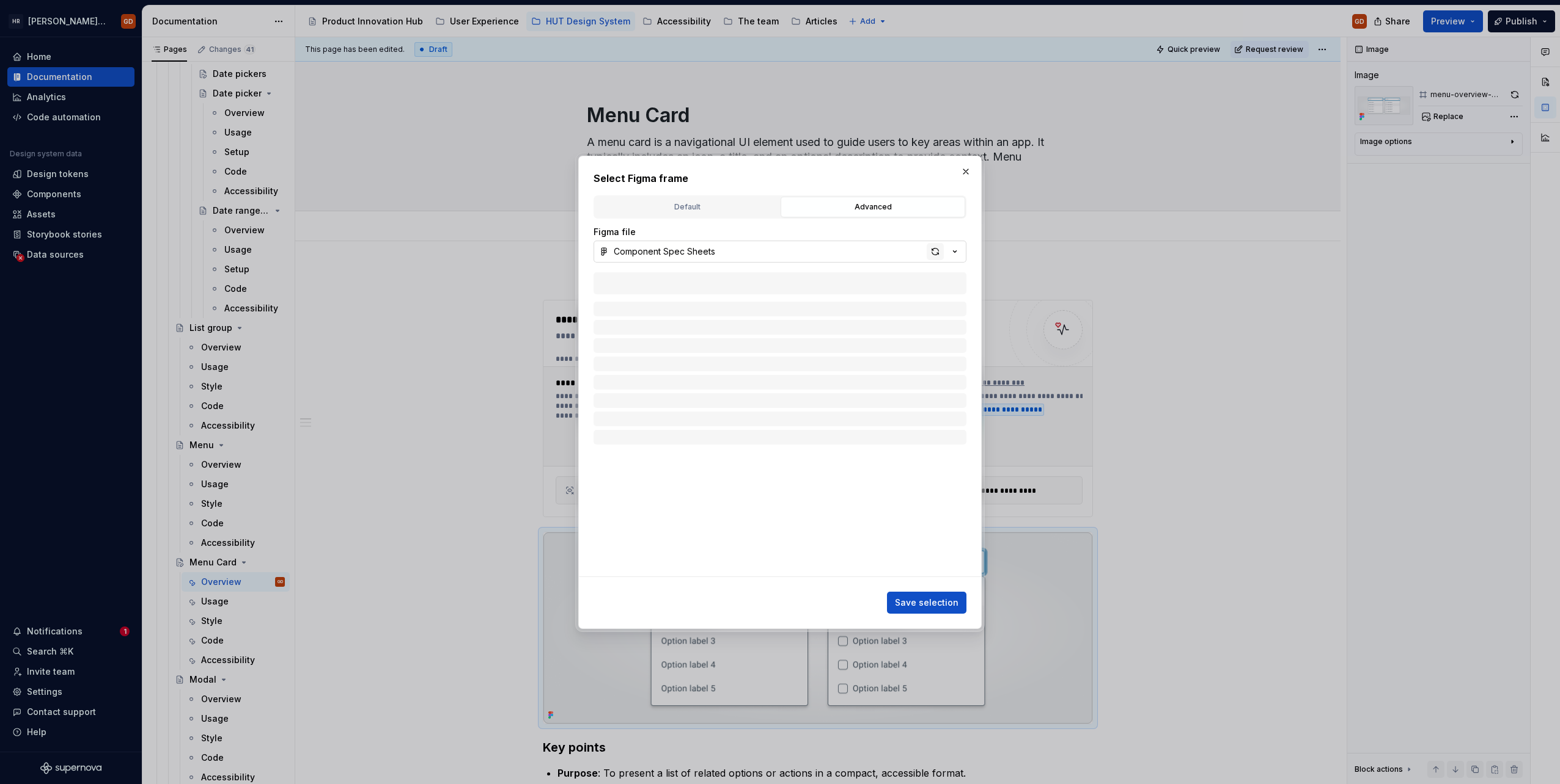
click at [937, 251] on div "button" at bounding box center [935, 251] width 17 height 17
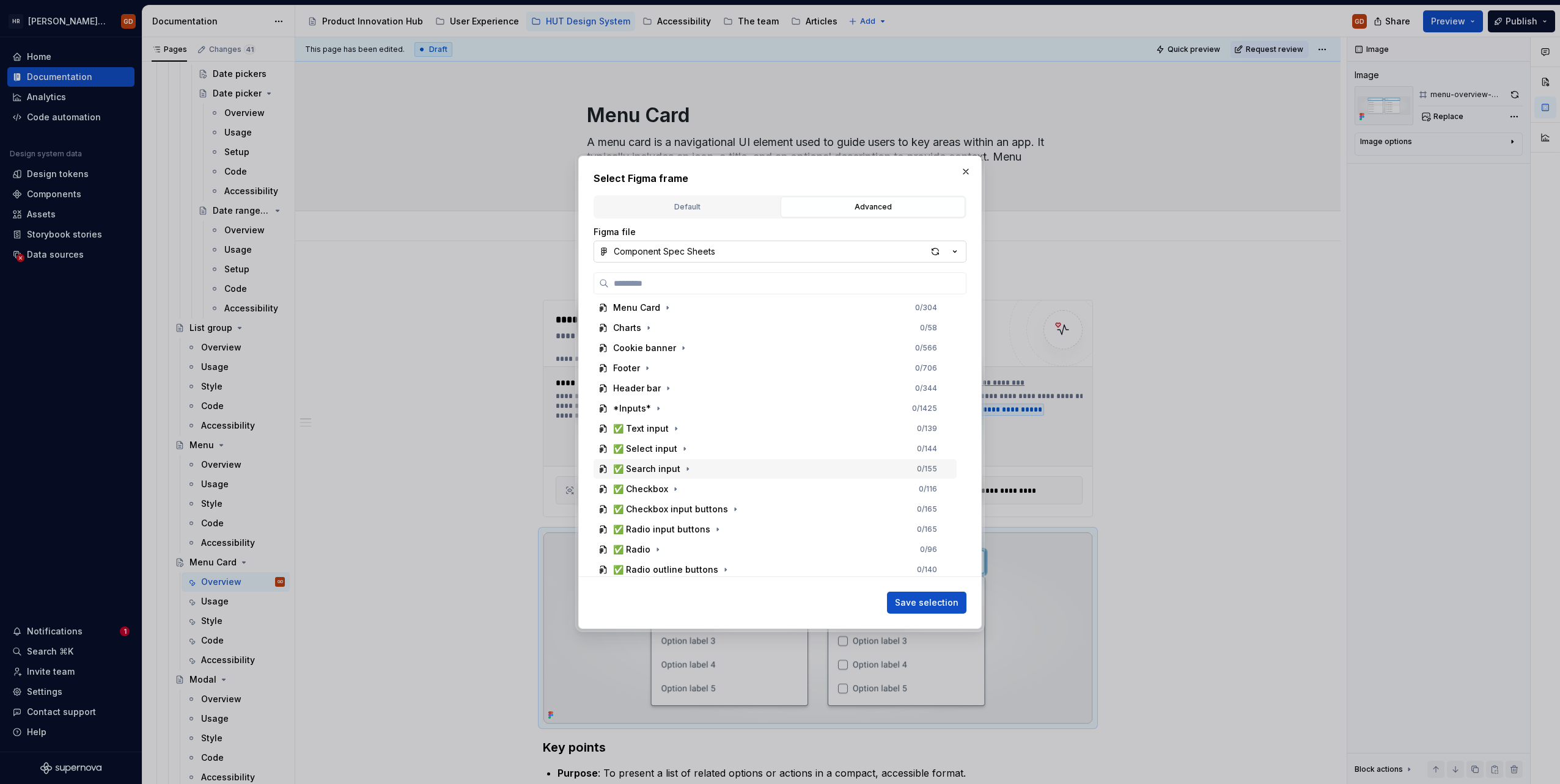
scroll to position [1, 0]
click at [667, 549] on icon "button" at bounding box center [667, 551] width 10 height 10
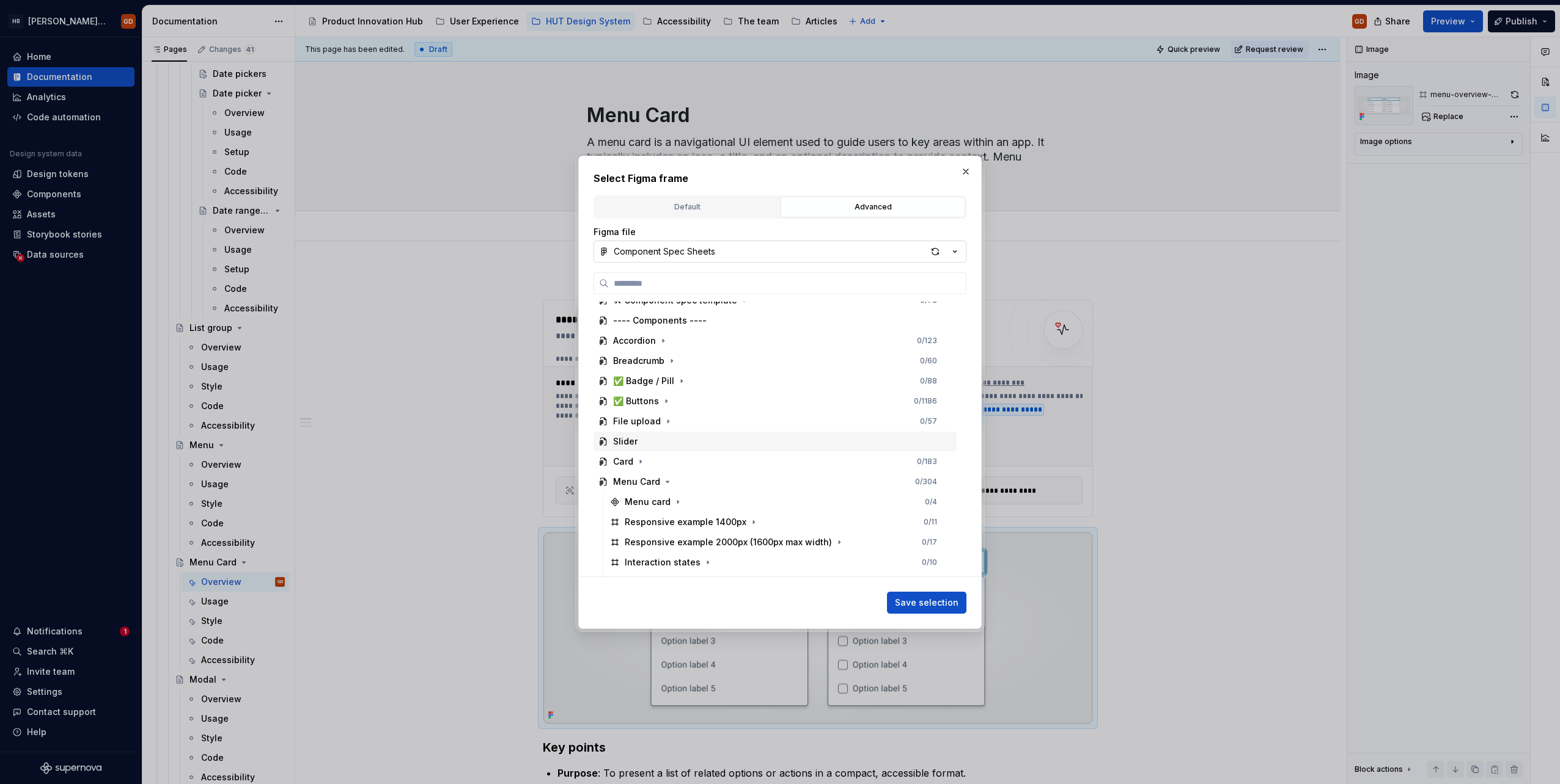
scroll to position [124, 0]
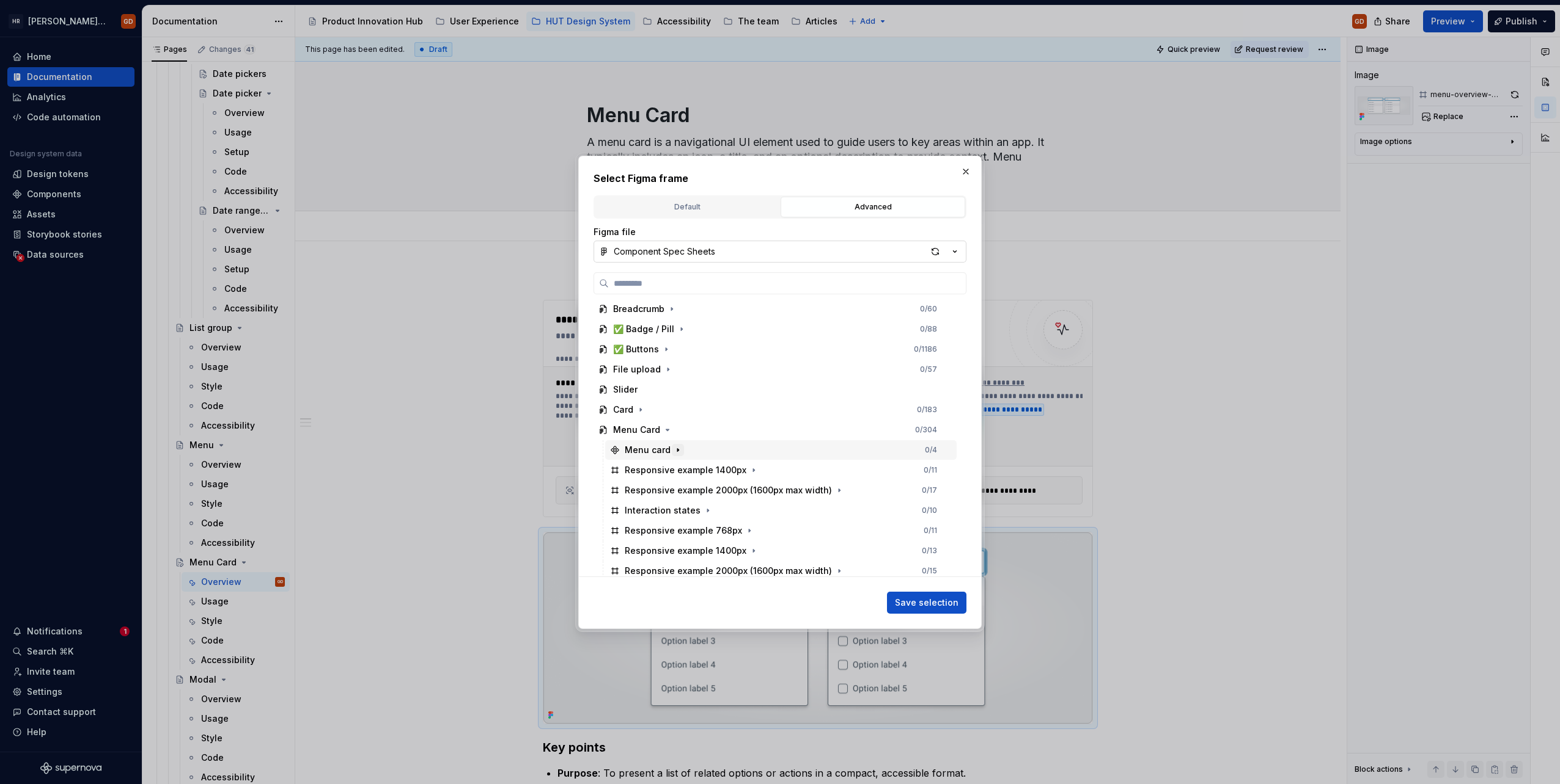
click at [676, 452] on icon "button" at bounding box center [677, 450] width 10 height 10
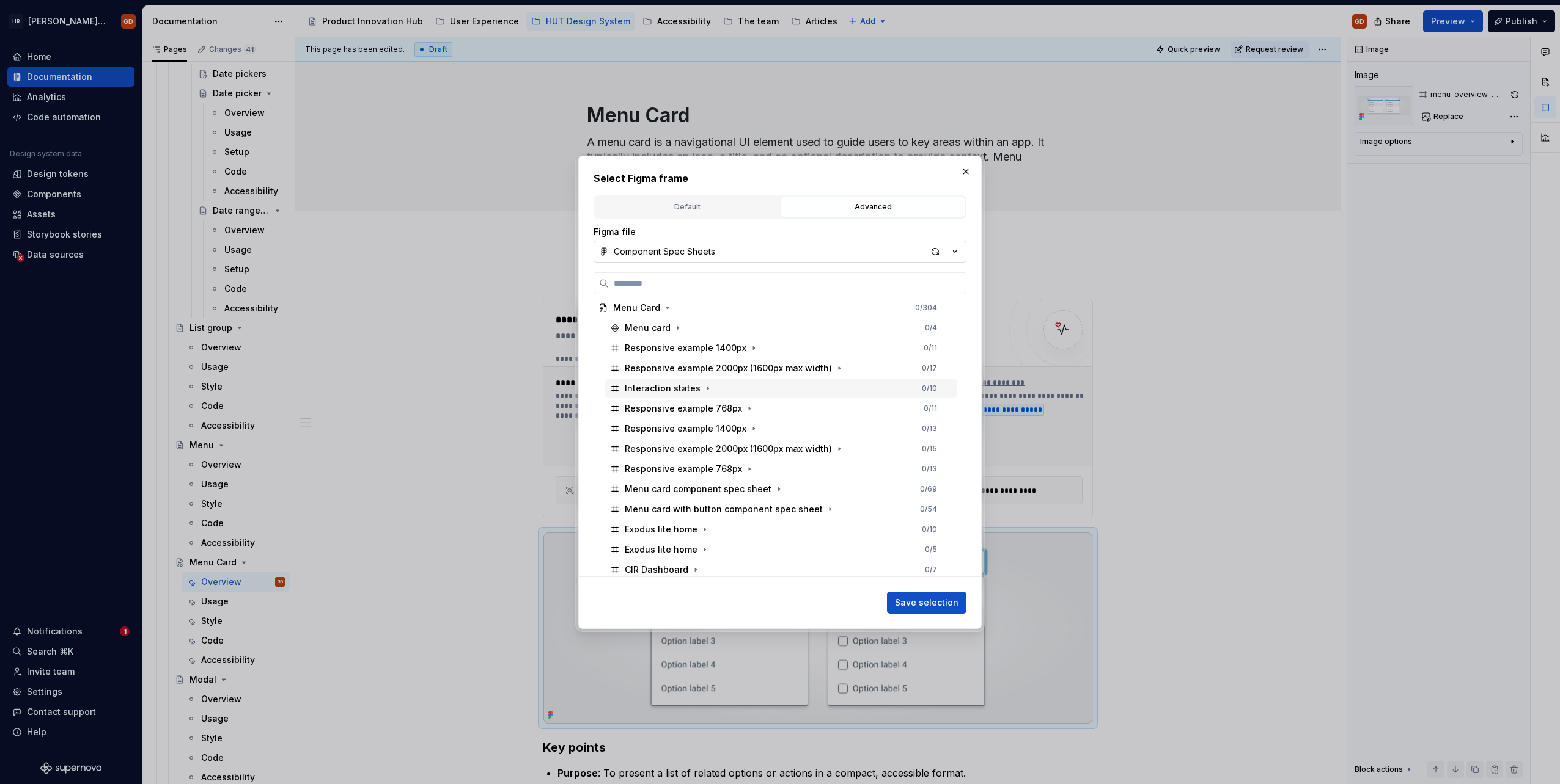
scroll to position [306, 0]
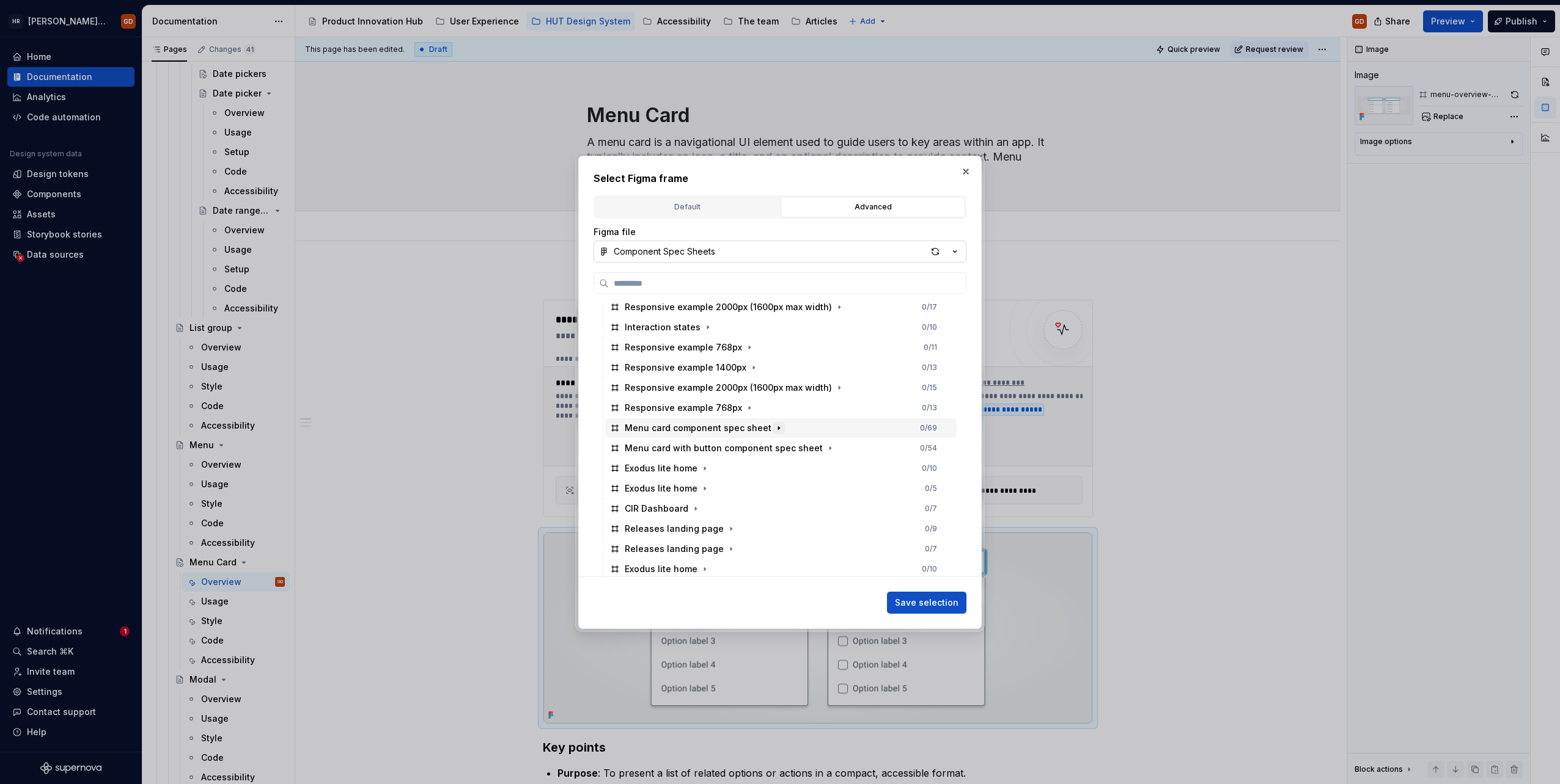
click at [774, 427] on icon "button" at bounding box center [779, 428] width 10 height 10
click at [774, 425] on icon "button" at bounding box center [779, 428] width 10 height 10
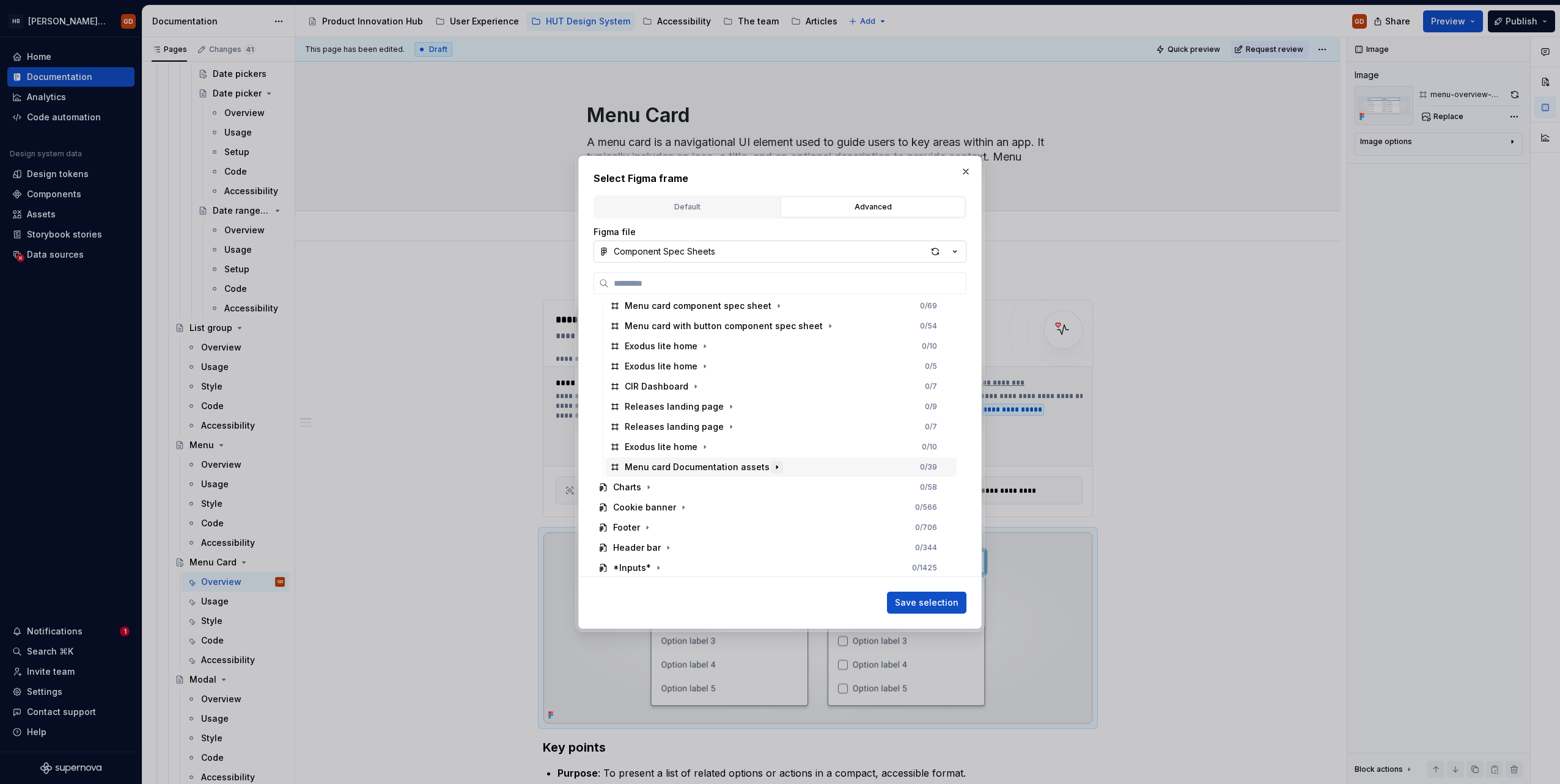
click at [772, 463] on icon "button" at bounding box center [776, 467] width 10 height 10
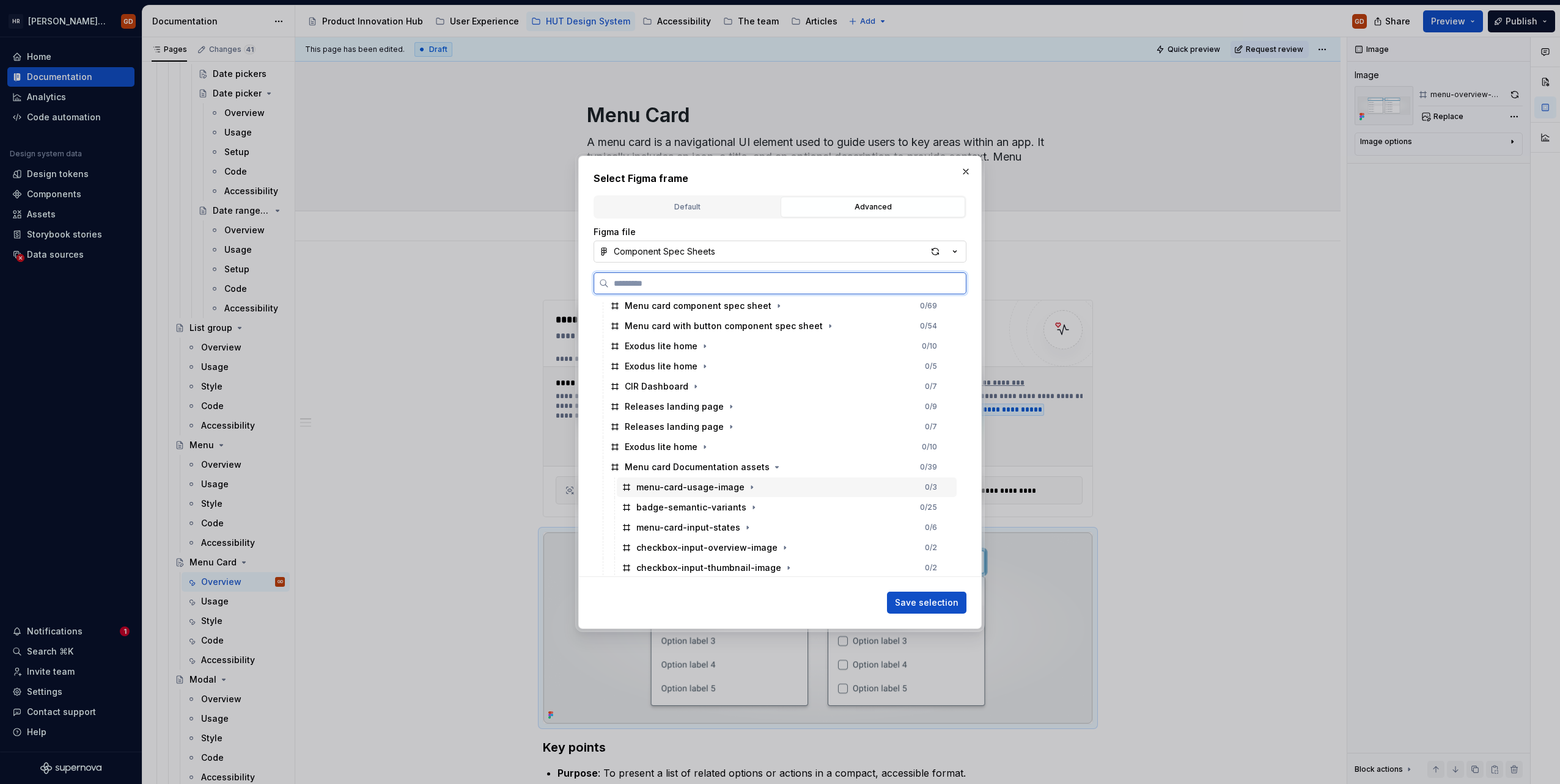
scroll to position [490, 0]
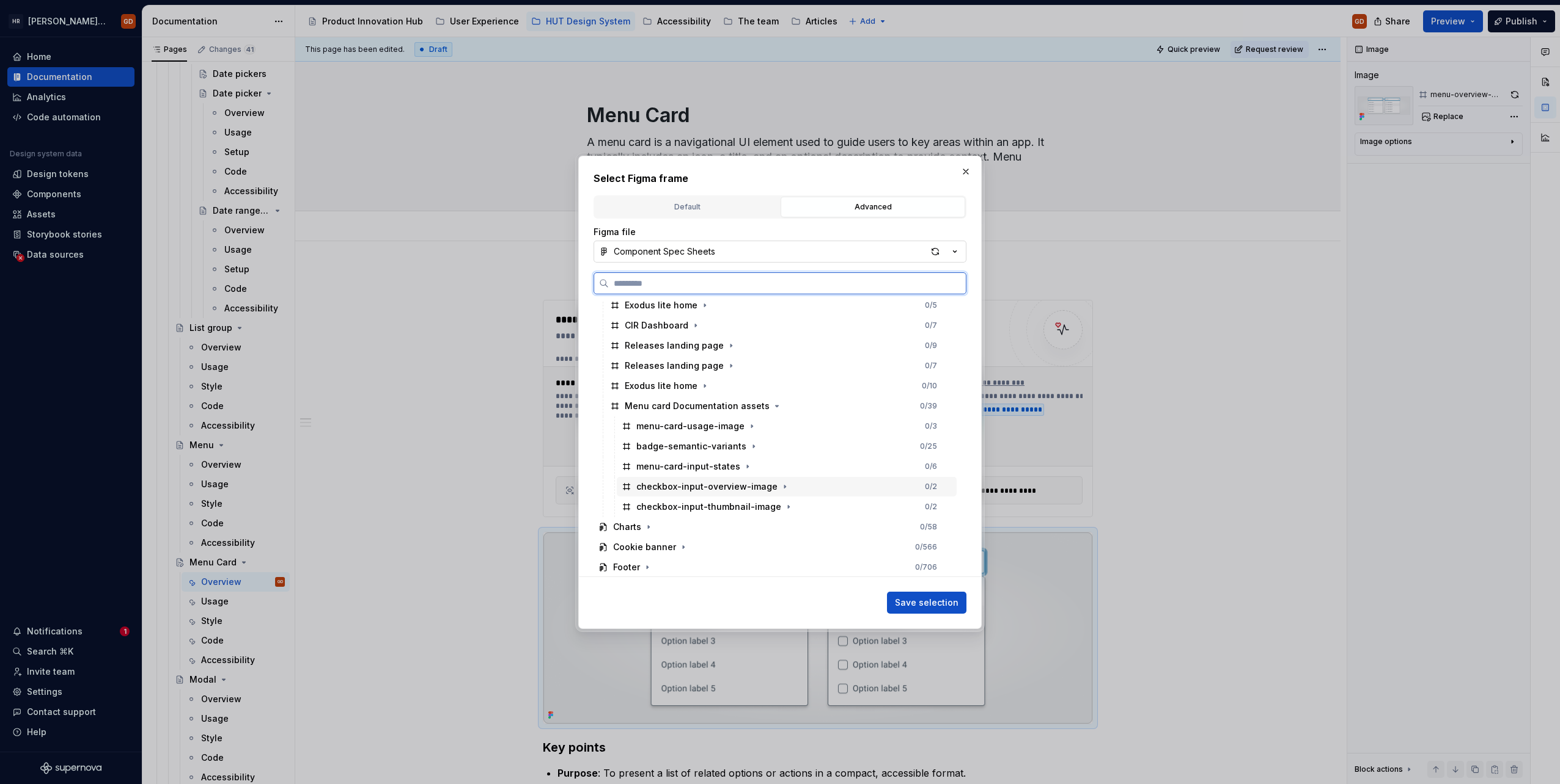
click at [735, 490] on div "checkbox-input-overview-image" at bounding box center [706, 487] width 141 height 12
click at [927, 606] on span "Save selection" at bounding box center [926, 603] width 63 height 12
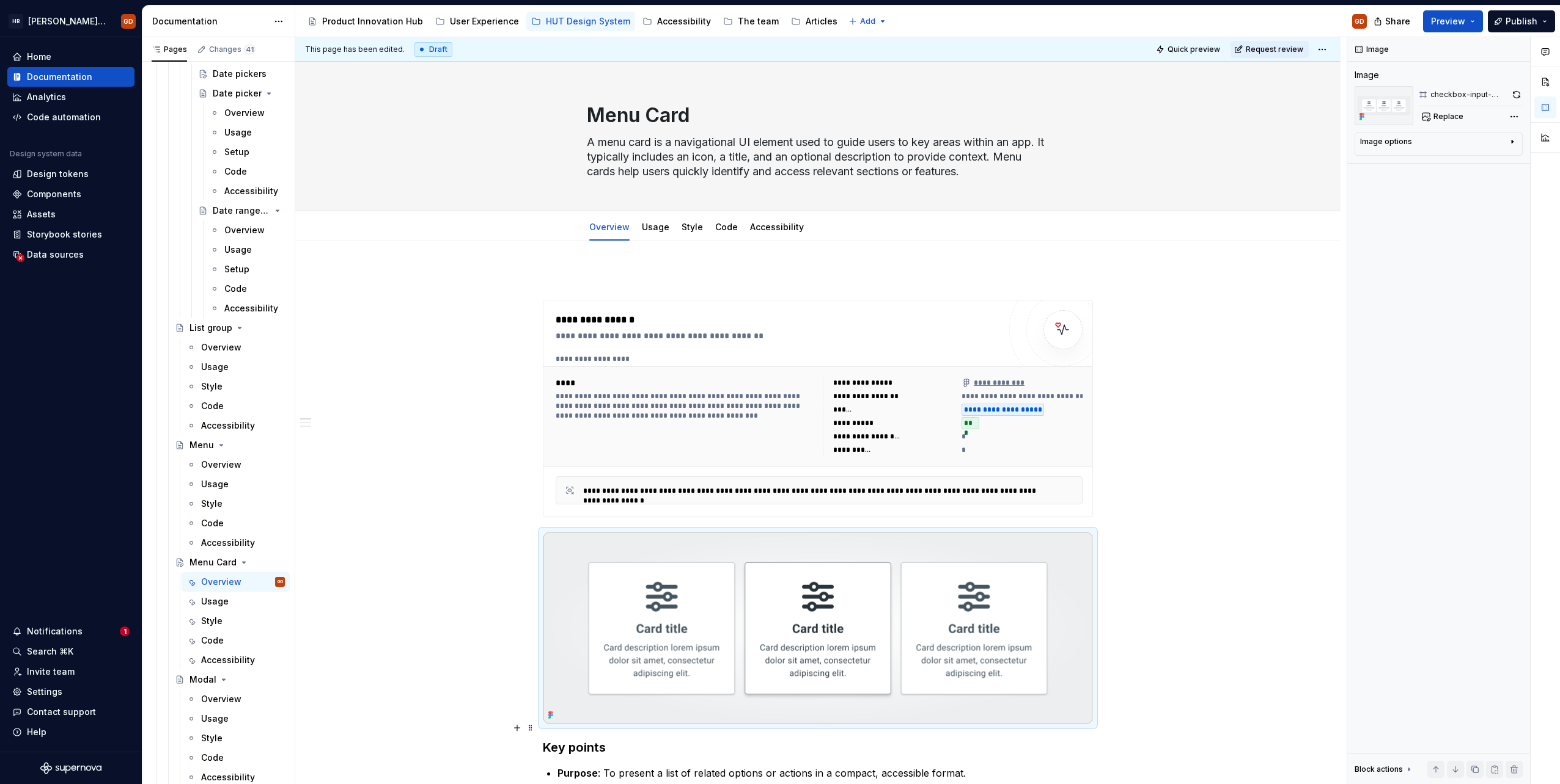
type textarea "*"
